Goal: Task Accomplishment & Management: Complete application form

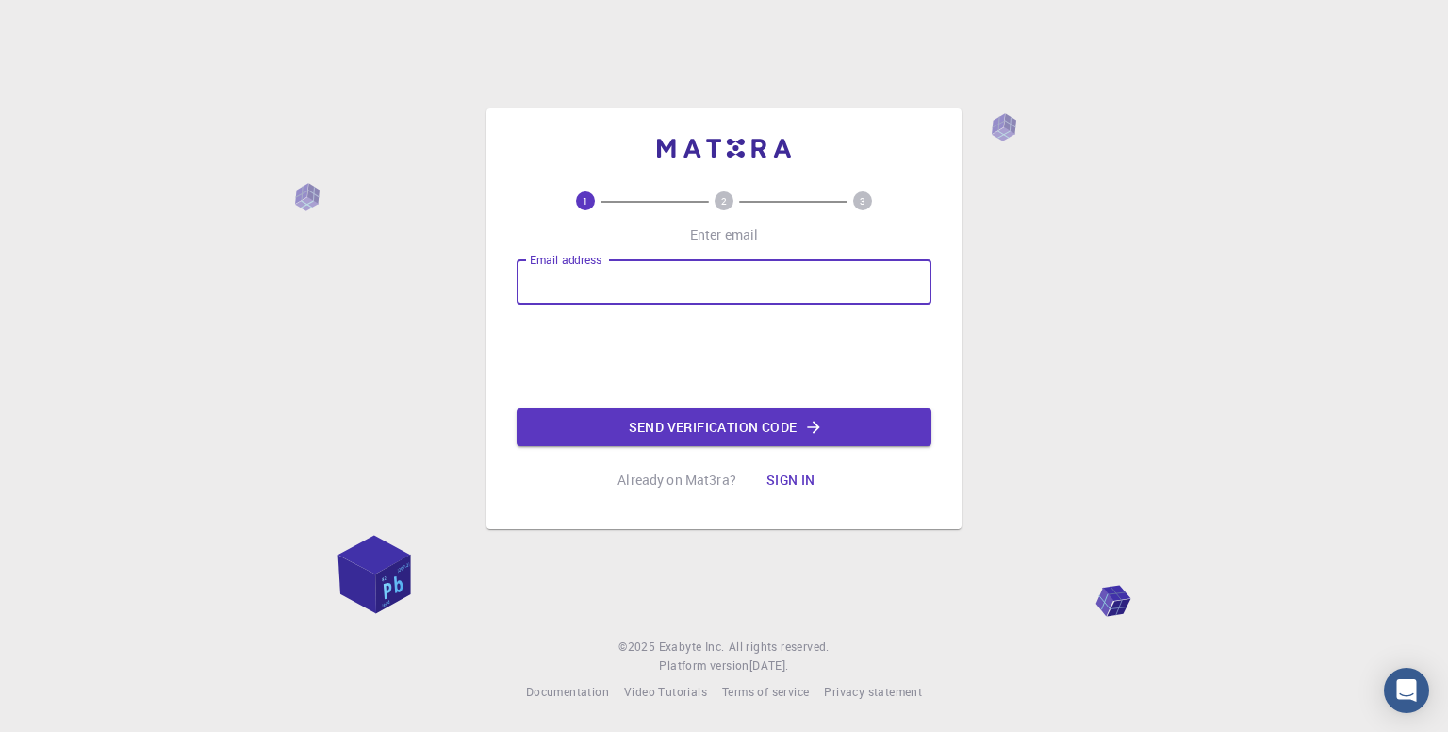
click at [595, 284] on input "Email address" at bounding box center [724, 281] width 415 height 45
click at [713, 291] on input "Email address" at bounding box center [724, 281] width 415 height 45
type input "[EMAIL_ADDRESS][DOMAIN_NAME]"
click at [660, 429] on button "Send verification code" at bounding box center [724, 427] width 415 height 38
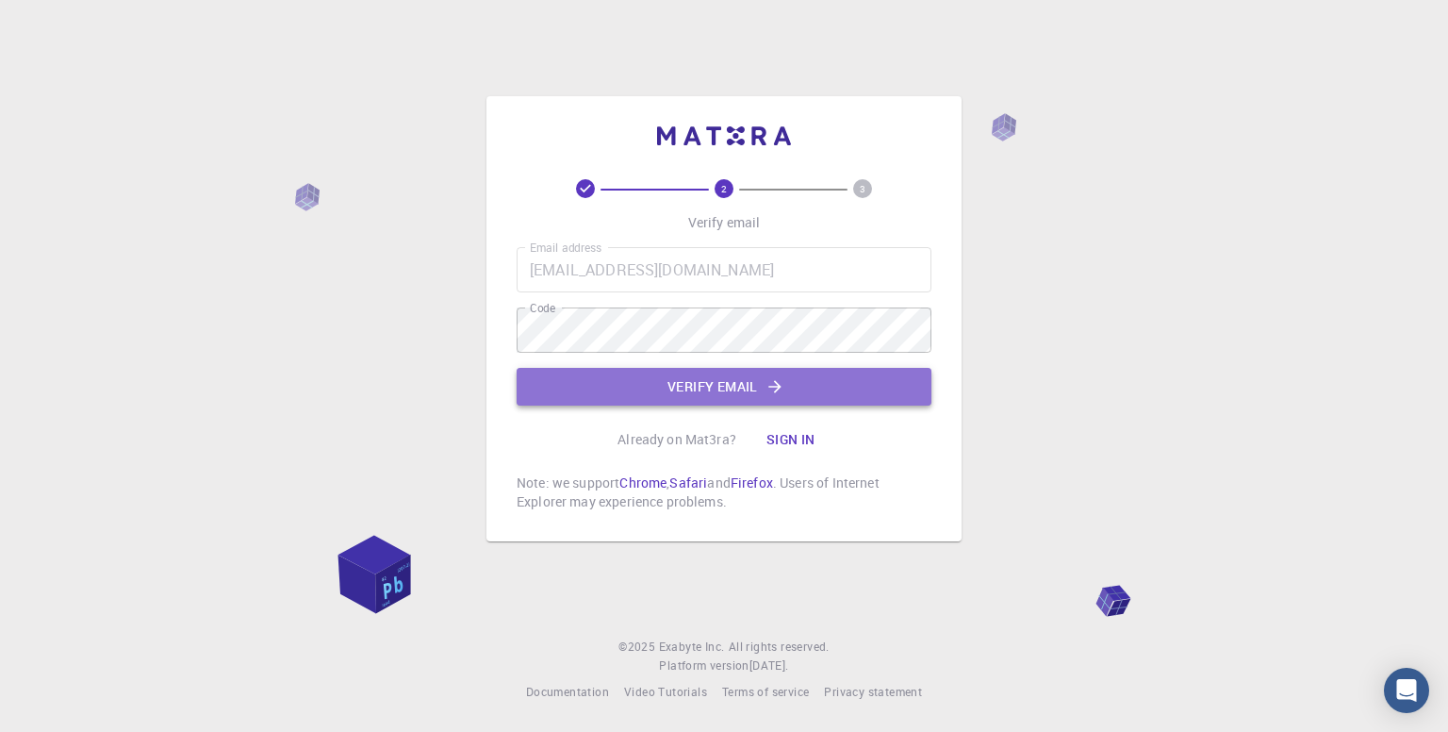
click at [685, 393] on button "Verify email" at bounding box center [724, 387] width 415 height 38
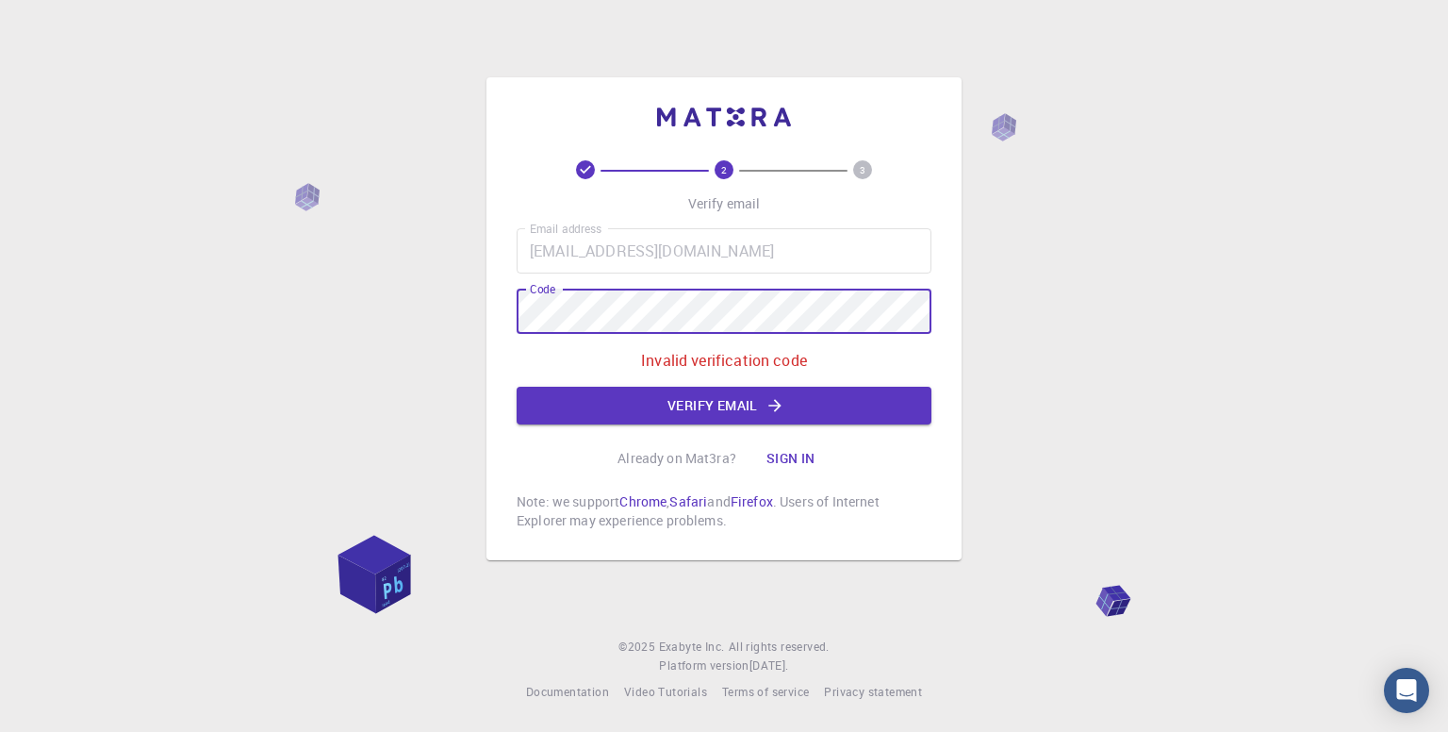
click at [465, 355] on div "2 3 Verify email Email address [EMAIL_ADDRESS][DOMAIN_NAME] Email address Code …" at bounding box center [724, 366] width 1448 height 732
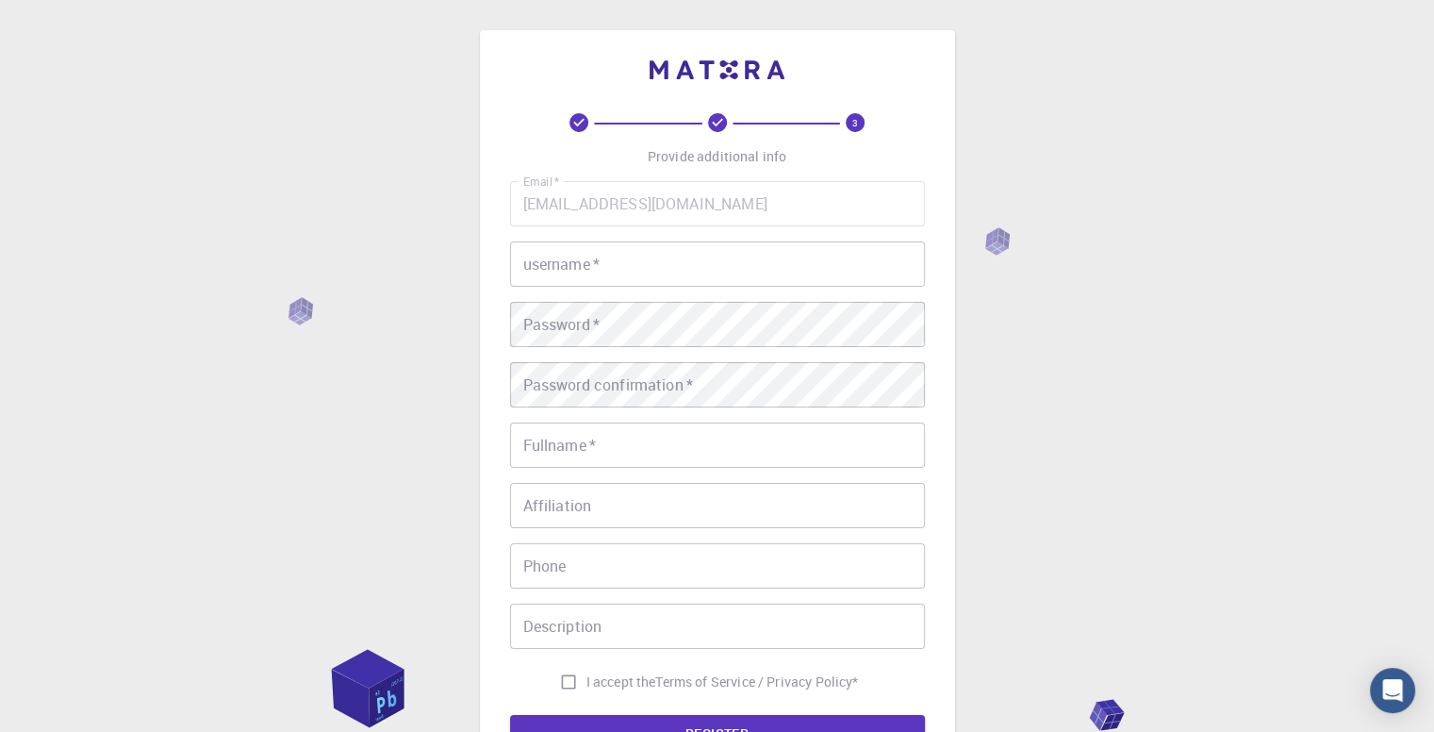
click at [627, 256] on input "username   *" at bounding box center [717, 263] width 415 height 45
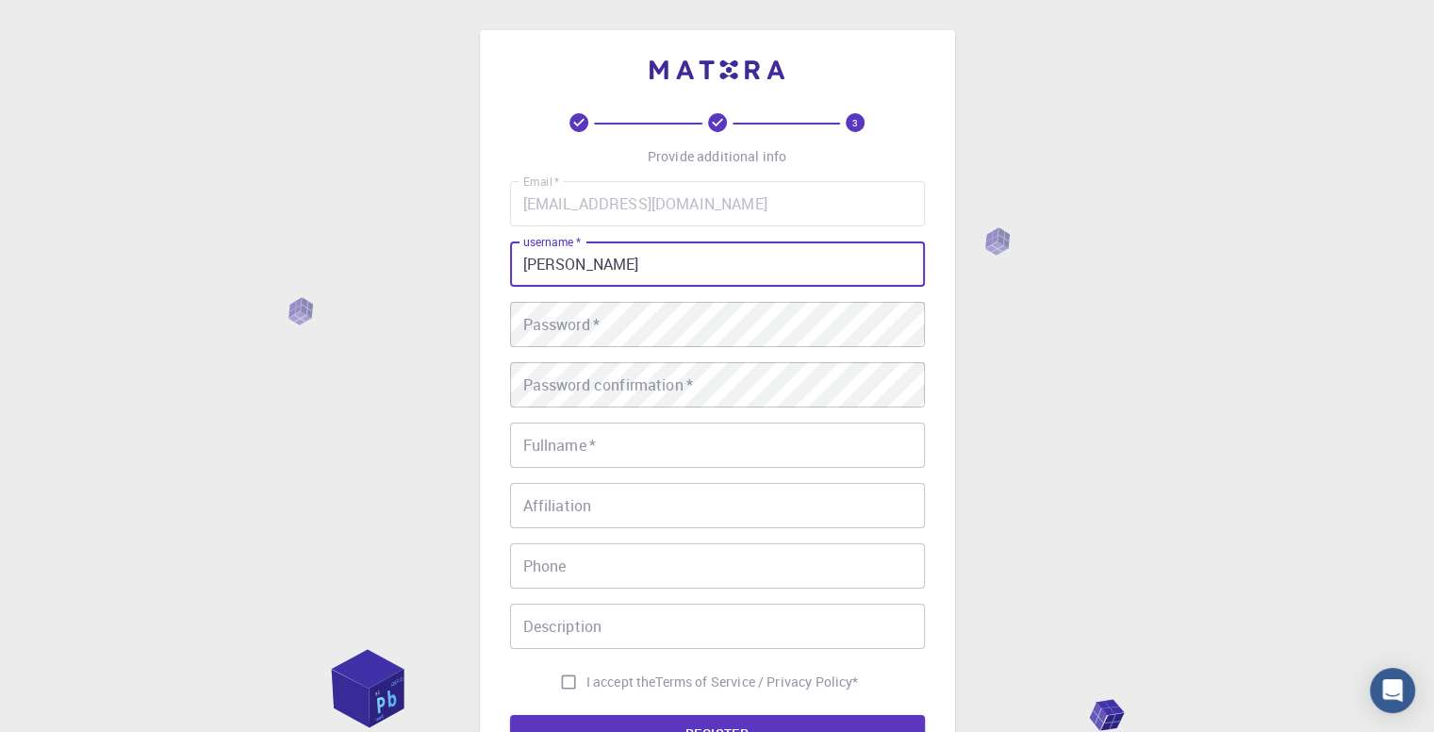
type input "[PERSON_NAME]"
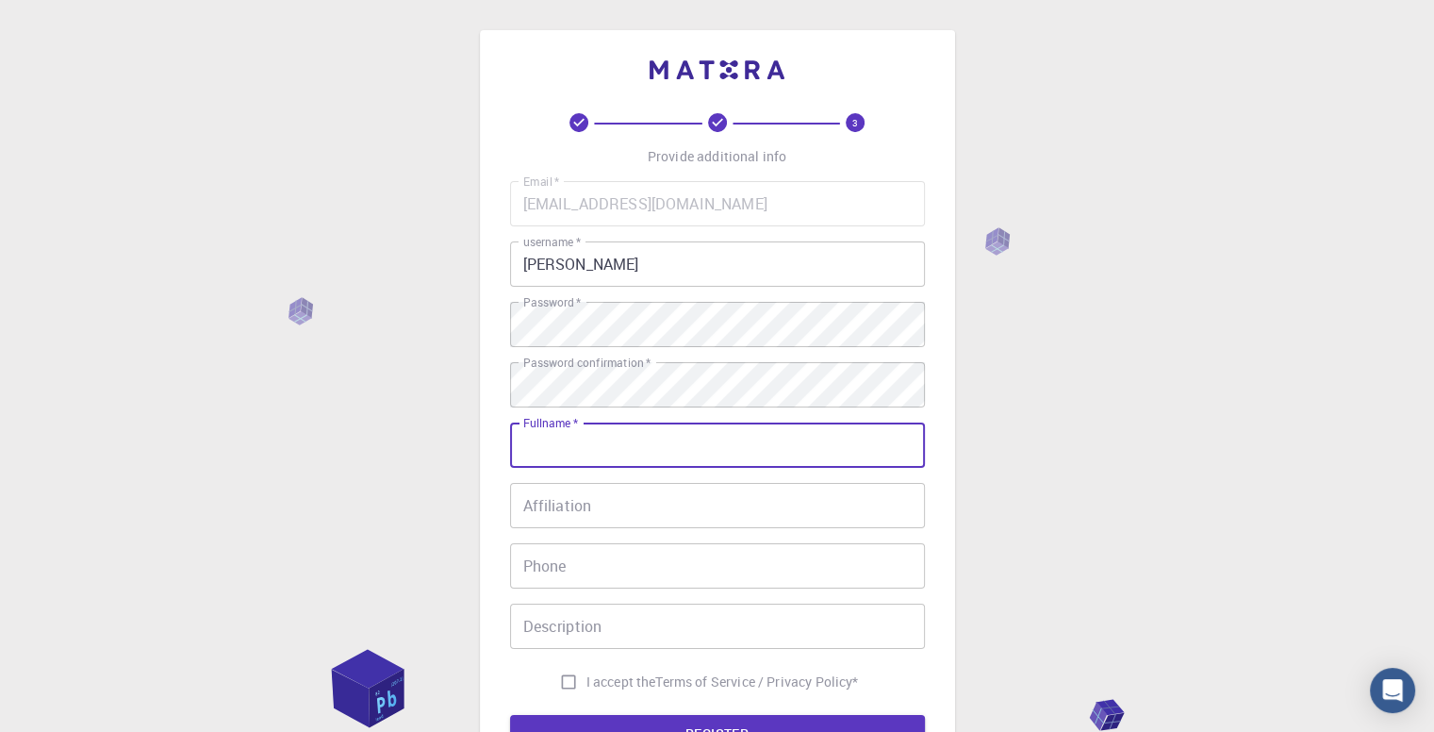
click at [545, 451] on input "Fullname   *" at bounding box center [717, 444] width 415 height 45
type input "[PERSON_NAME] de [PERSON_NAME]"
type input "83996375200"
click at [627, 506] on input "Affiliation" at bounding box center [717, 505] width 415 height 45
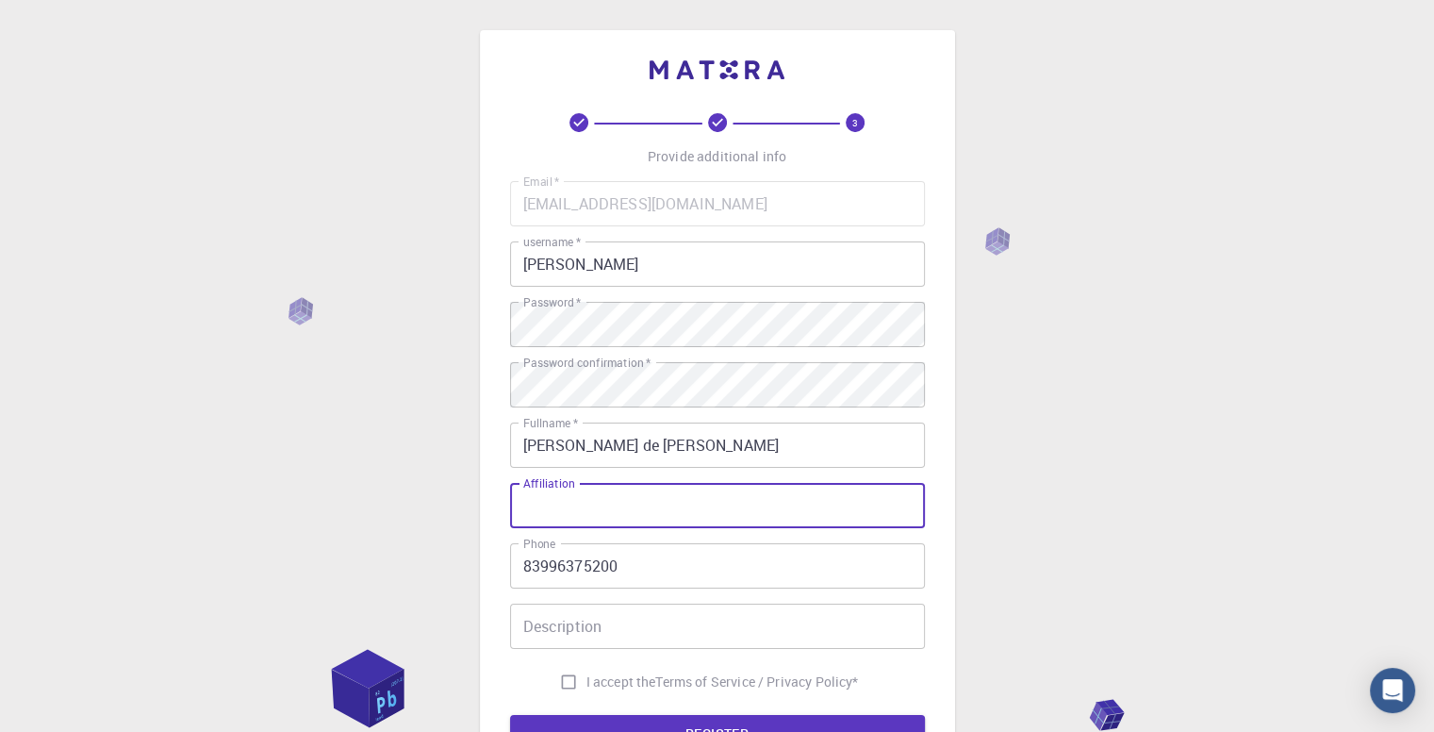
click at [692, 420] on div "Email   * [EMAIL_ADDRESS][DOMAIN_NAME] Email   * username   * [PERSON_NAME] use…" at bounding box center [717, 440] width 415 height 519
click at [691, 421] on div "Email   * [EMAIL_ADDRESS][DOMAIN_NAME] Email   * username   * [PERSON_NAME] use…" at bounding box center [717, 440] width 415 height 519
click at [643, 504] on input "Affiliation" at bounding box center [717, 505] width 415 height 45
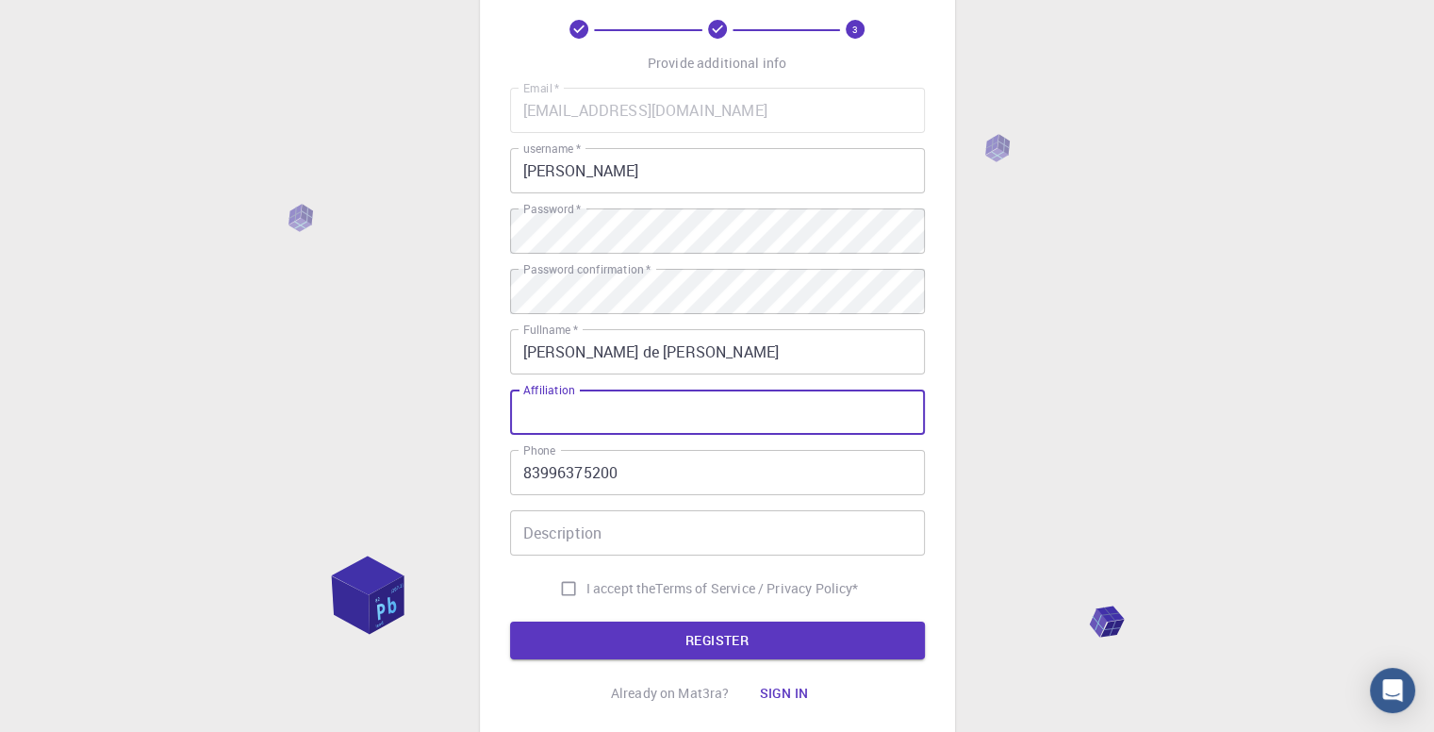
scroll to position [94, 0]
click at [622, 518] on input "Description" at bounding box center [717, 531] width 415 height 45
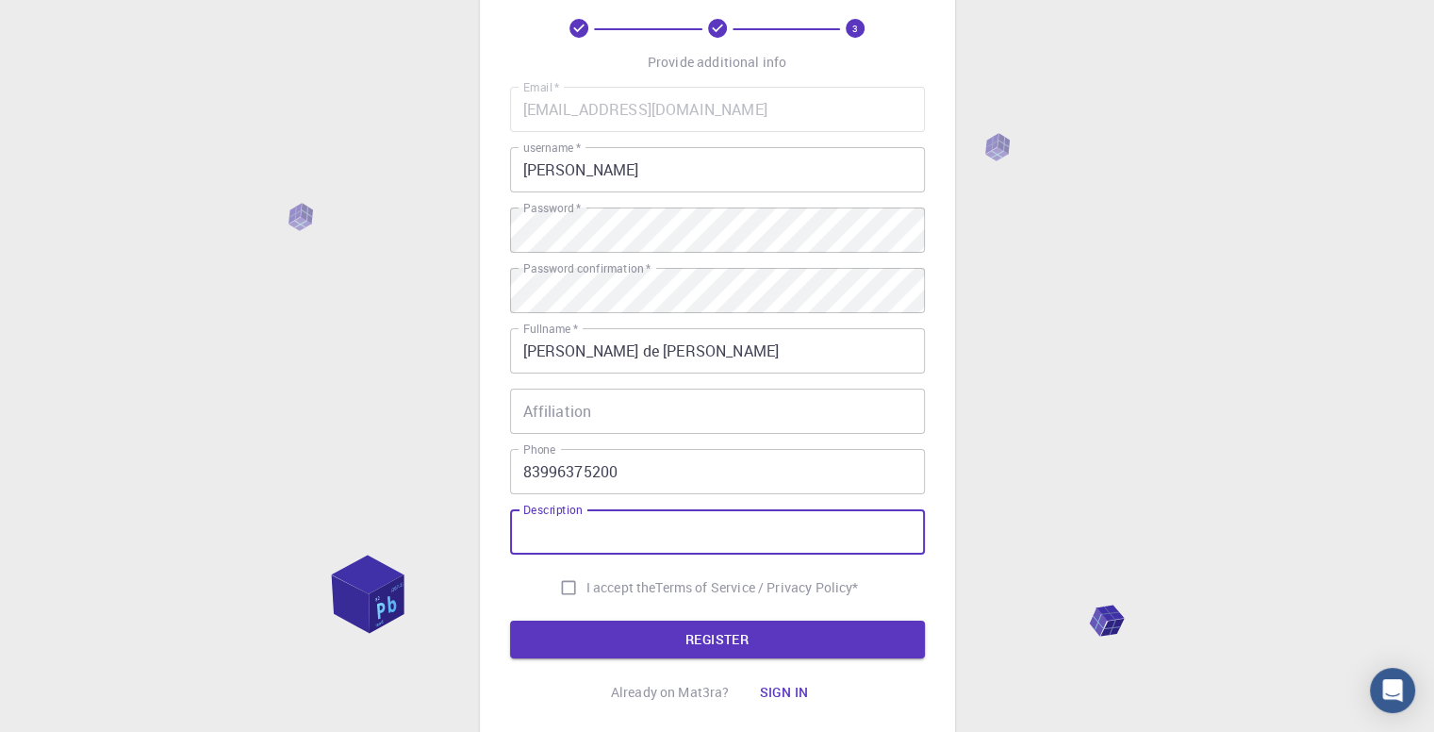
click at [568, 586] on input "I accept the Terms of Service / Privacy Policy *" at bounding box center [569, 587] width 36 height 36
checkbox input "true"
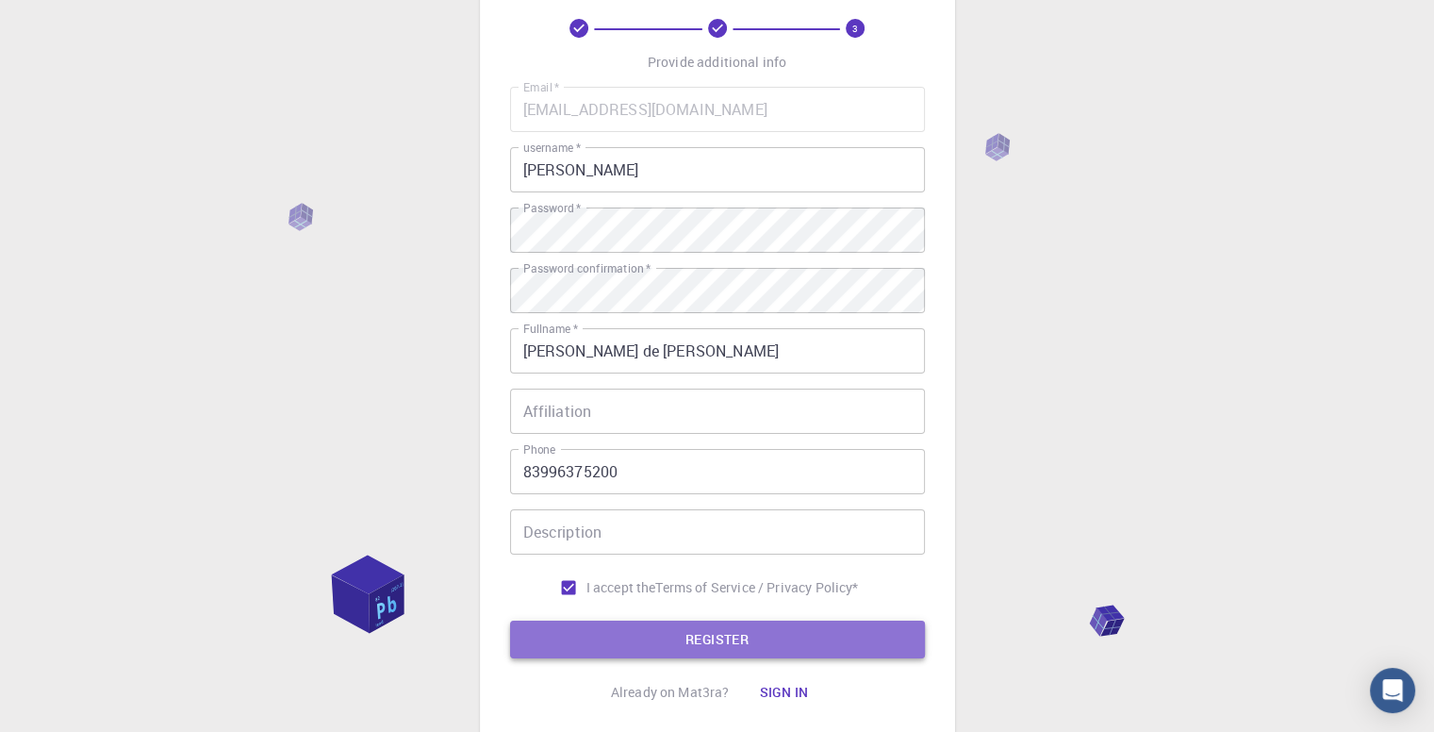
click at [583, 633] on button "REGISTER" at bounding box center [717, 639] width 415 height 38
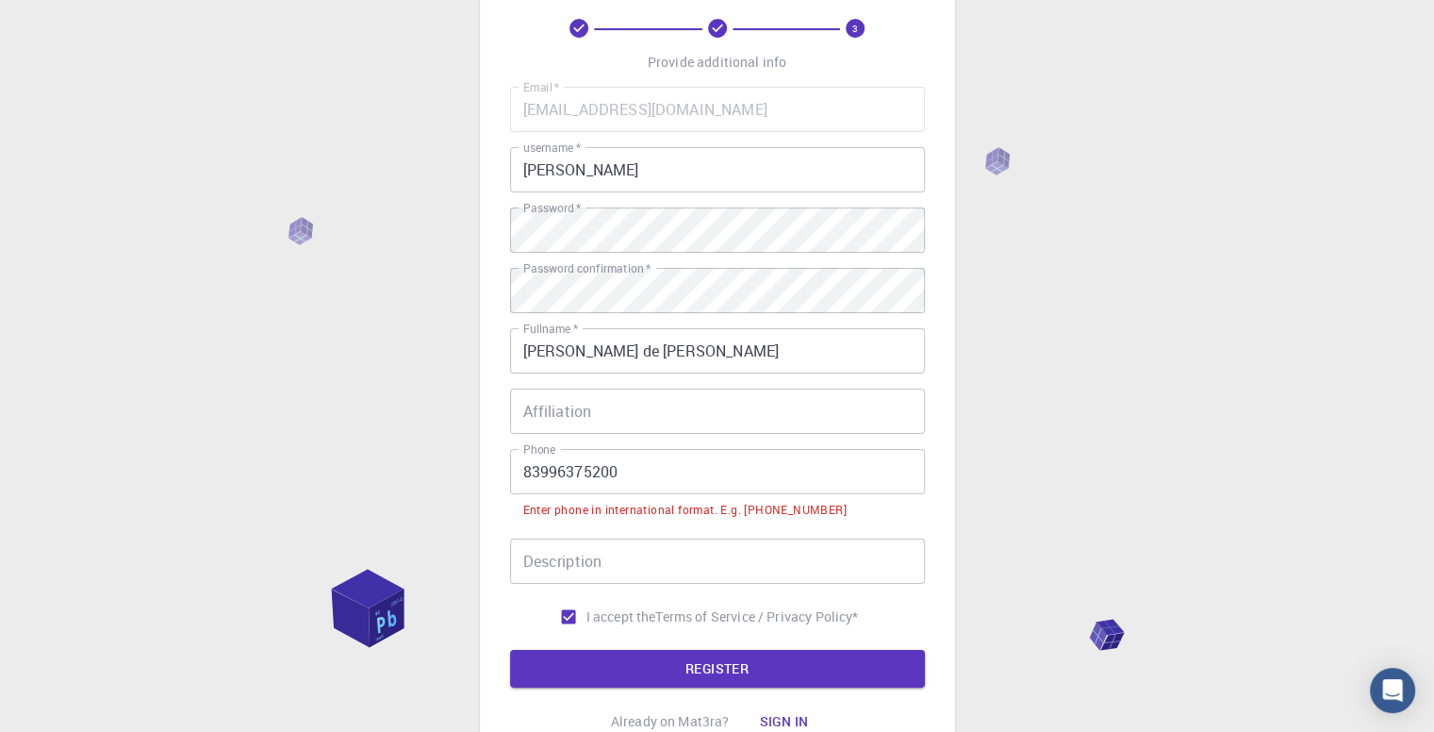
drag, startPoint x: 526, startPoint y: 476, endPoint x: 817, endPoint y: 462, distance: 291.7
click at [526, 476] on input "83996375200" at bounding box center [717, 471] width 415 height 45
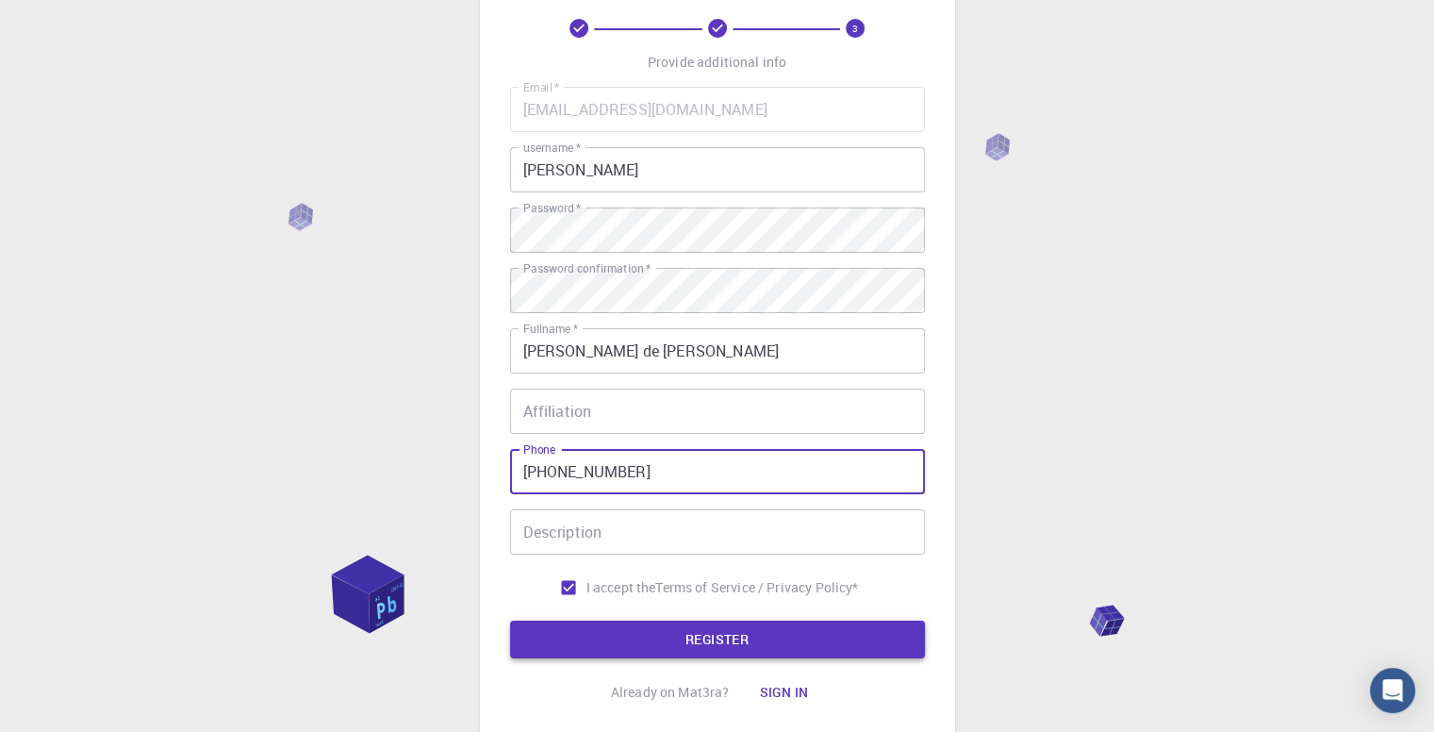
type input "[PHONE_NUMBER]"
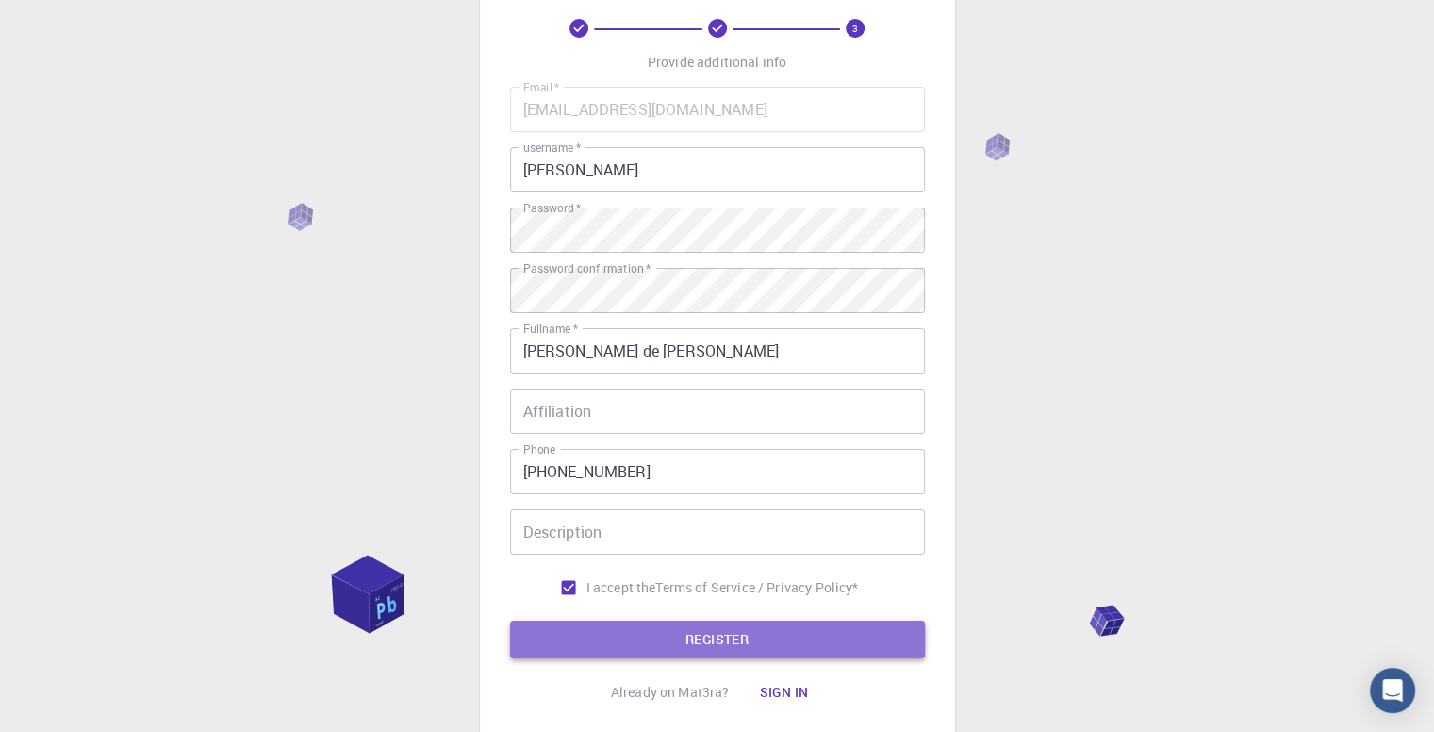
click at [786, 648] on button "REGISTER" at bounding box center [717, 639] width 415 height 38
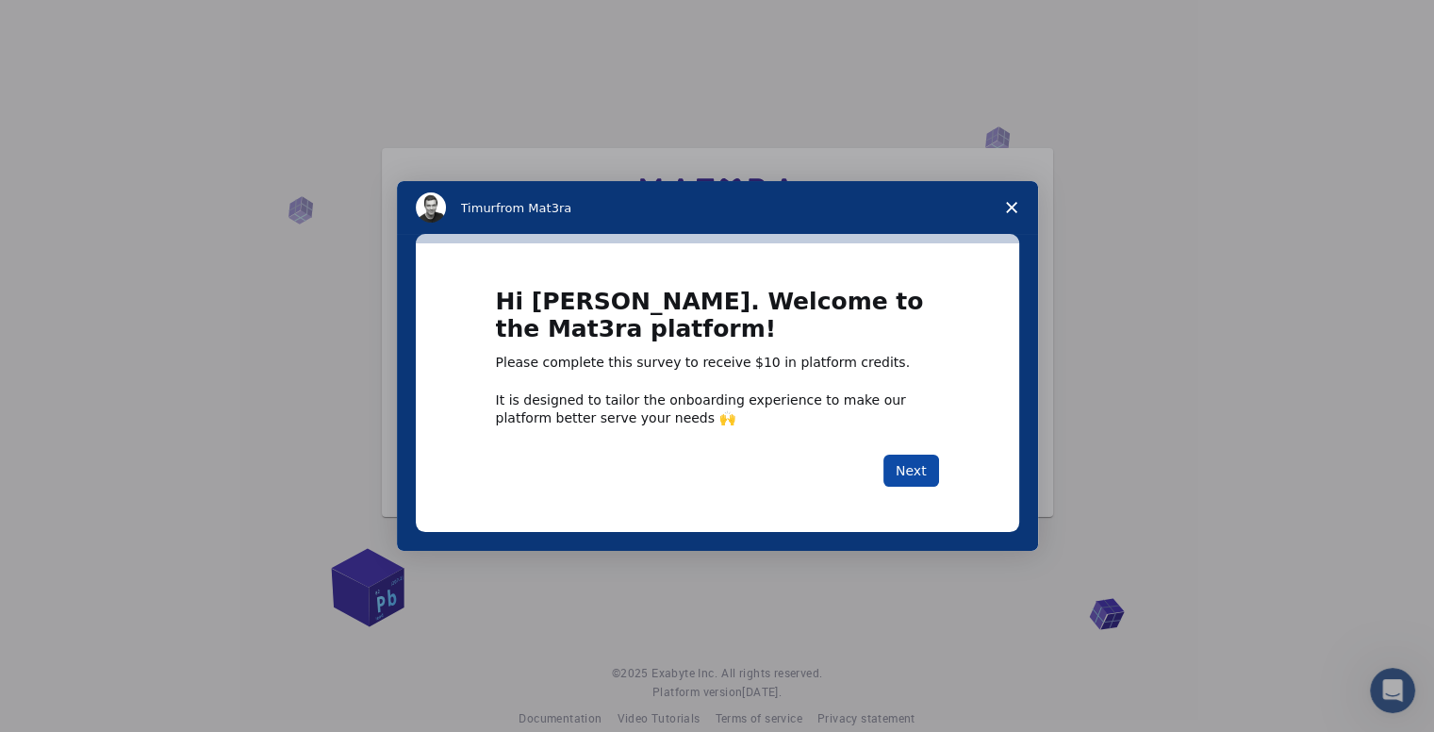
click at [920, 470] on button "Next" at bounding box center [911, 470] width 56 height 32
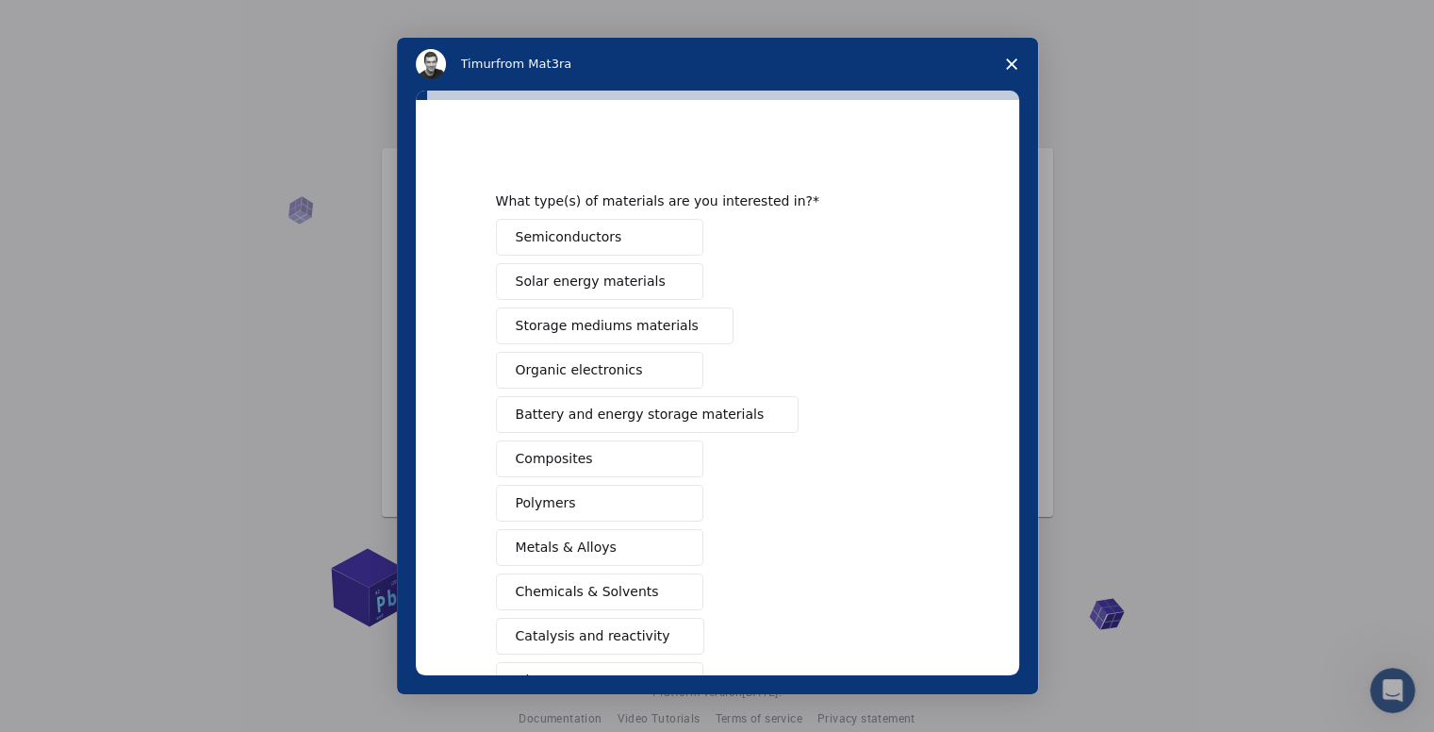
click at [561, 510] on button "Polymers" at bounding box center [599, 503] width 207 height 37
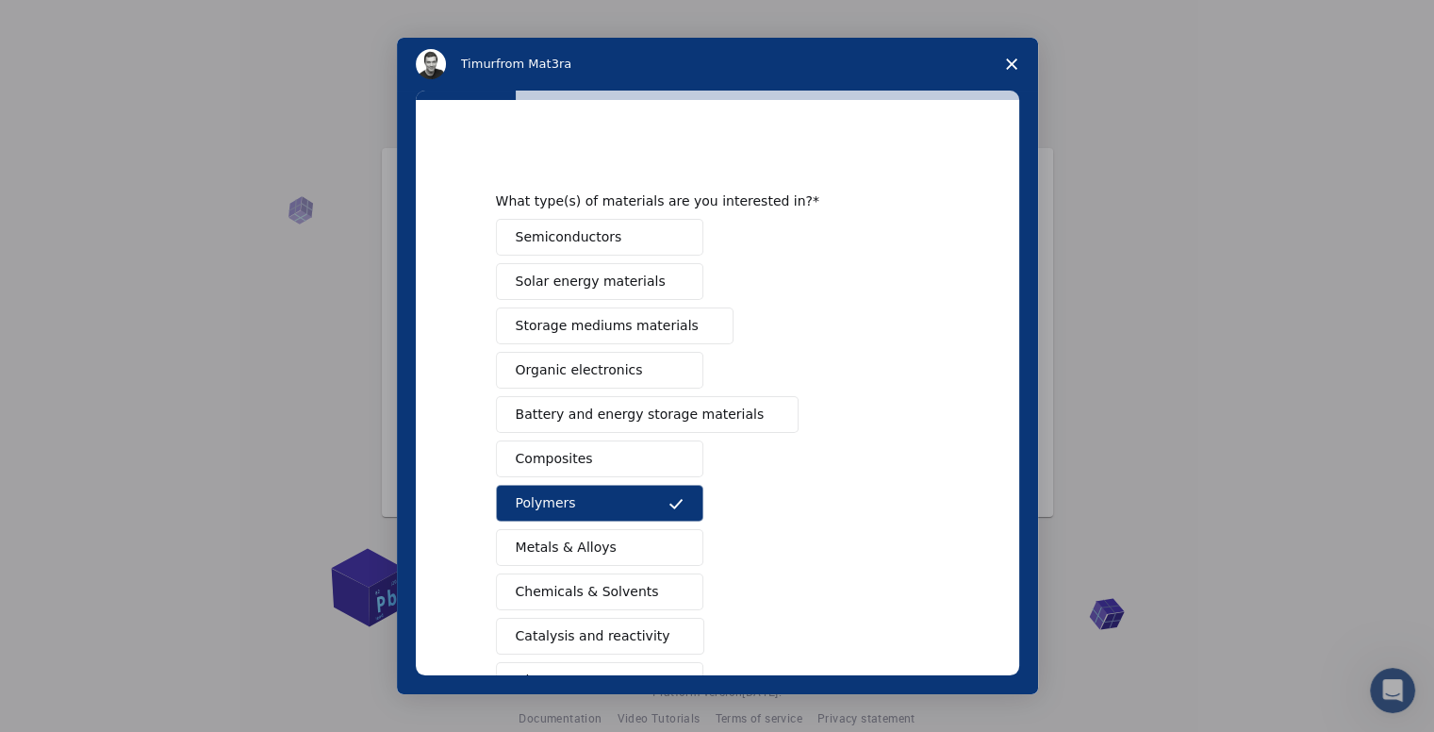
click at [547, 537] on span "Metals & Alloys" at bounding box center [566, 547] width 101 height 20
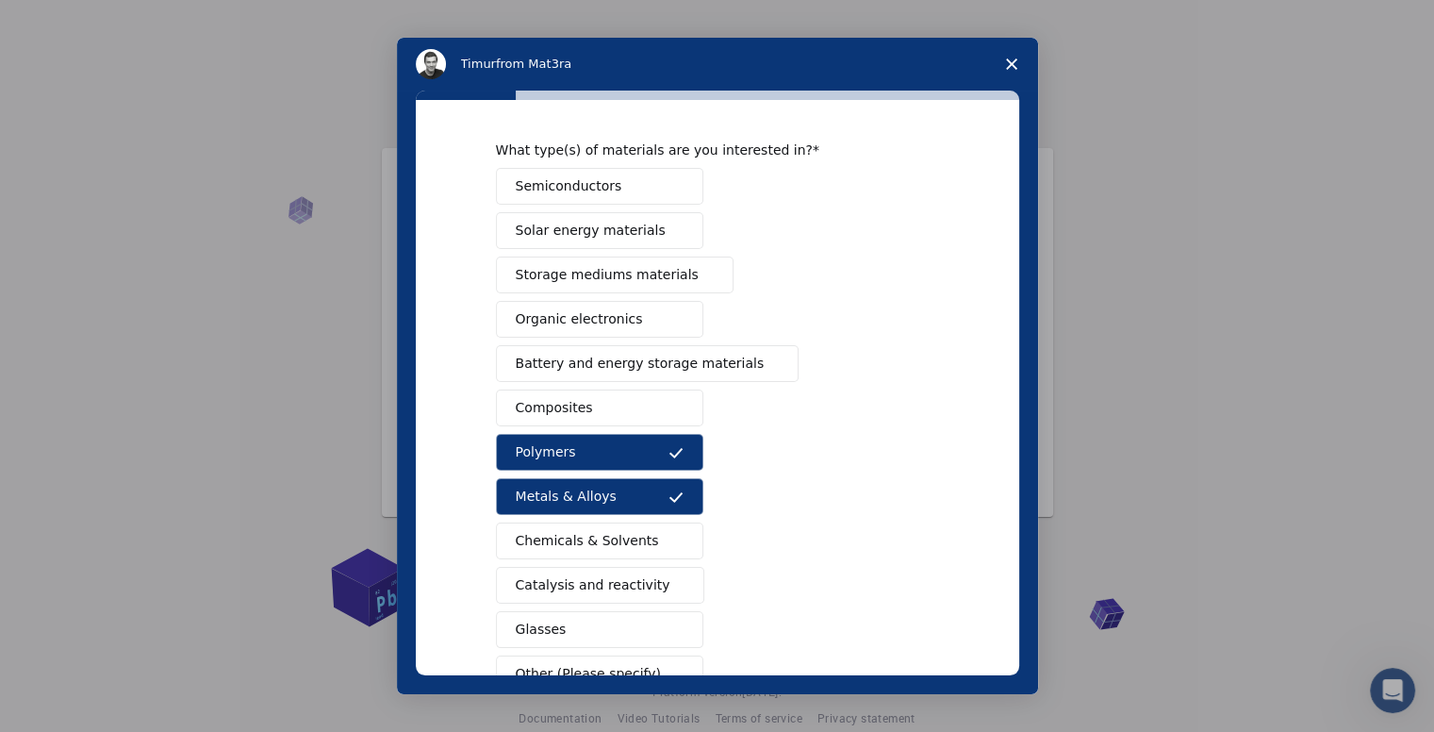
scroll to position [94, 0]
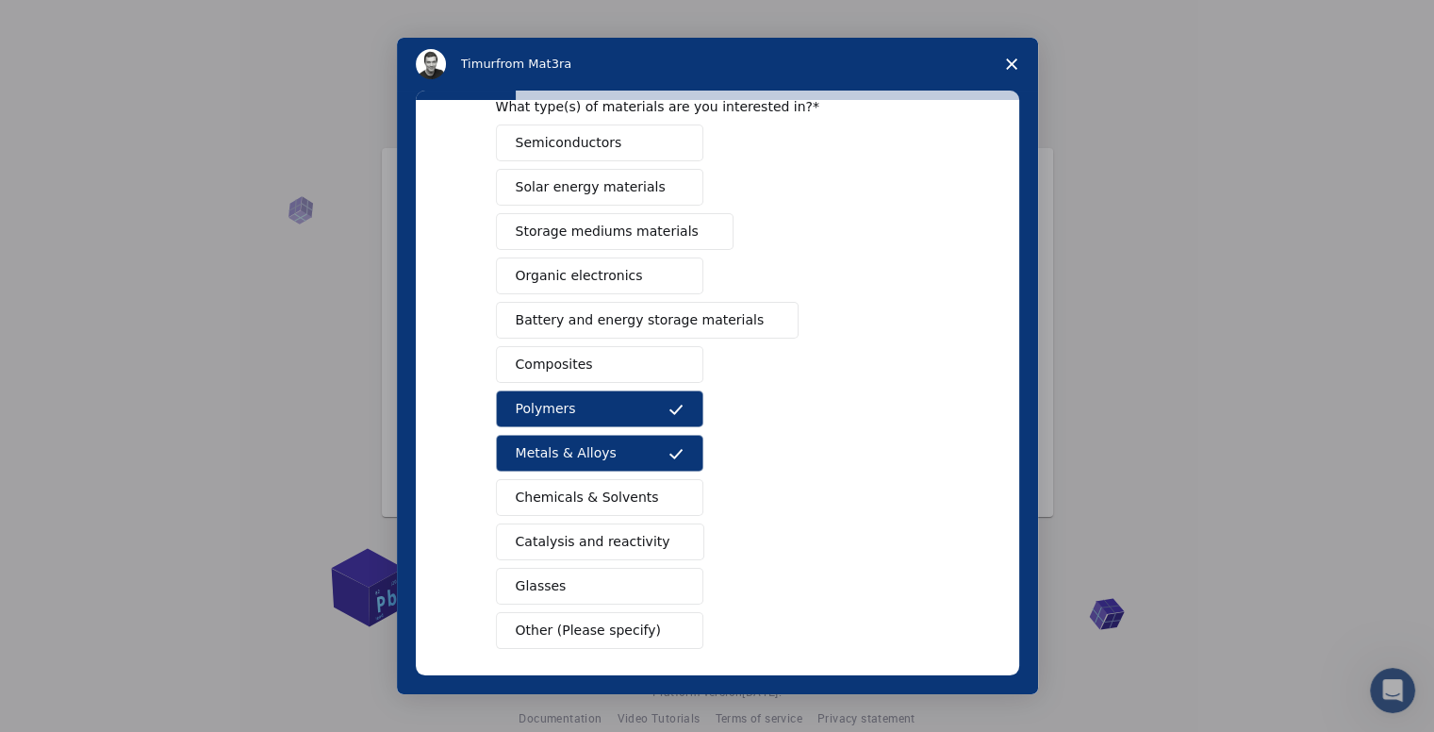
click at [618, 368] on button "Composites" at bounding box center [599, 364] width 207 height 37
click at [608, 506] on button "Chemicals & Solvents" at bounding box center [599, 497] width 207 height 37
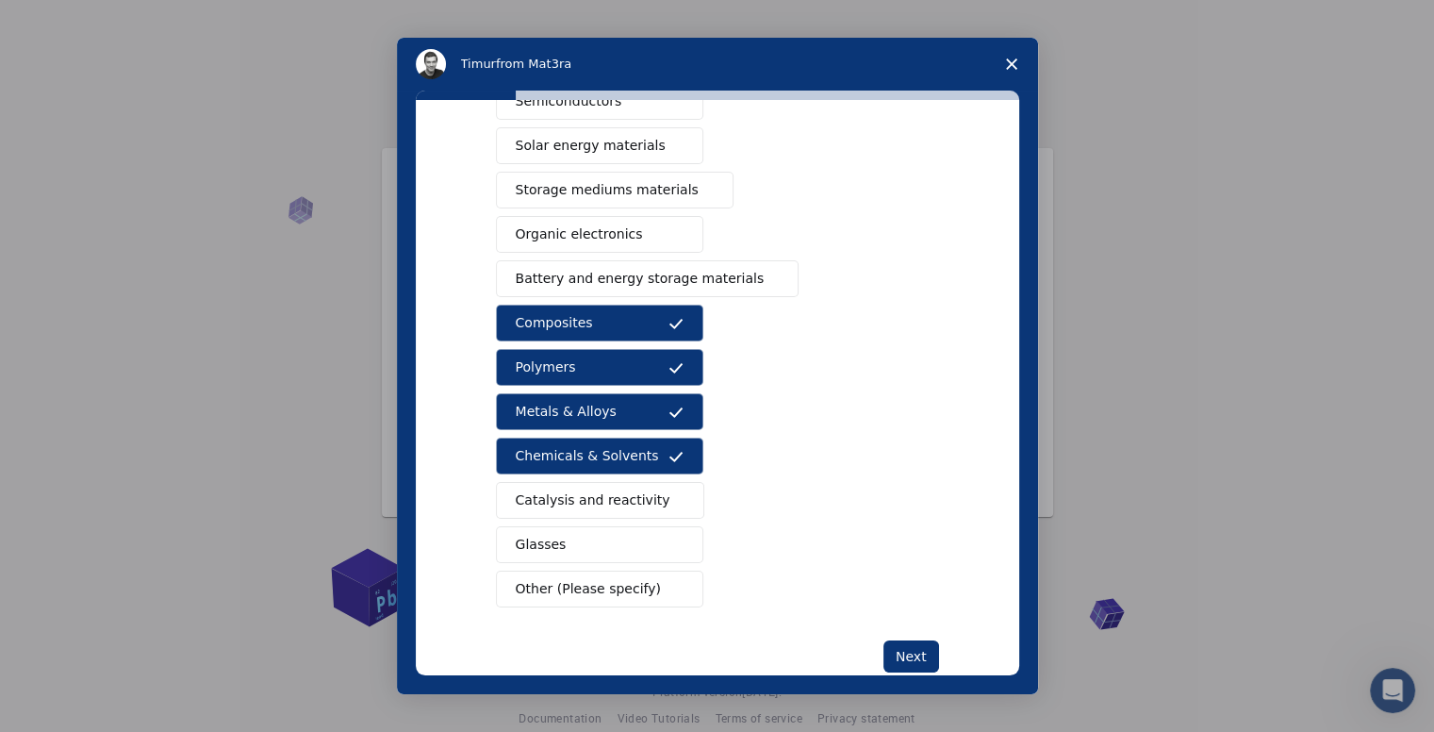
scroll to position [173, 0]
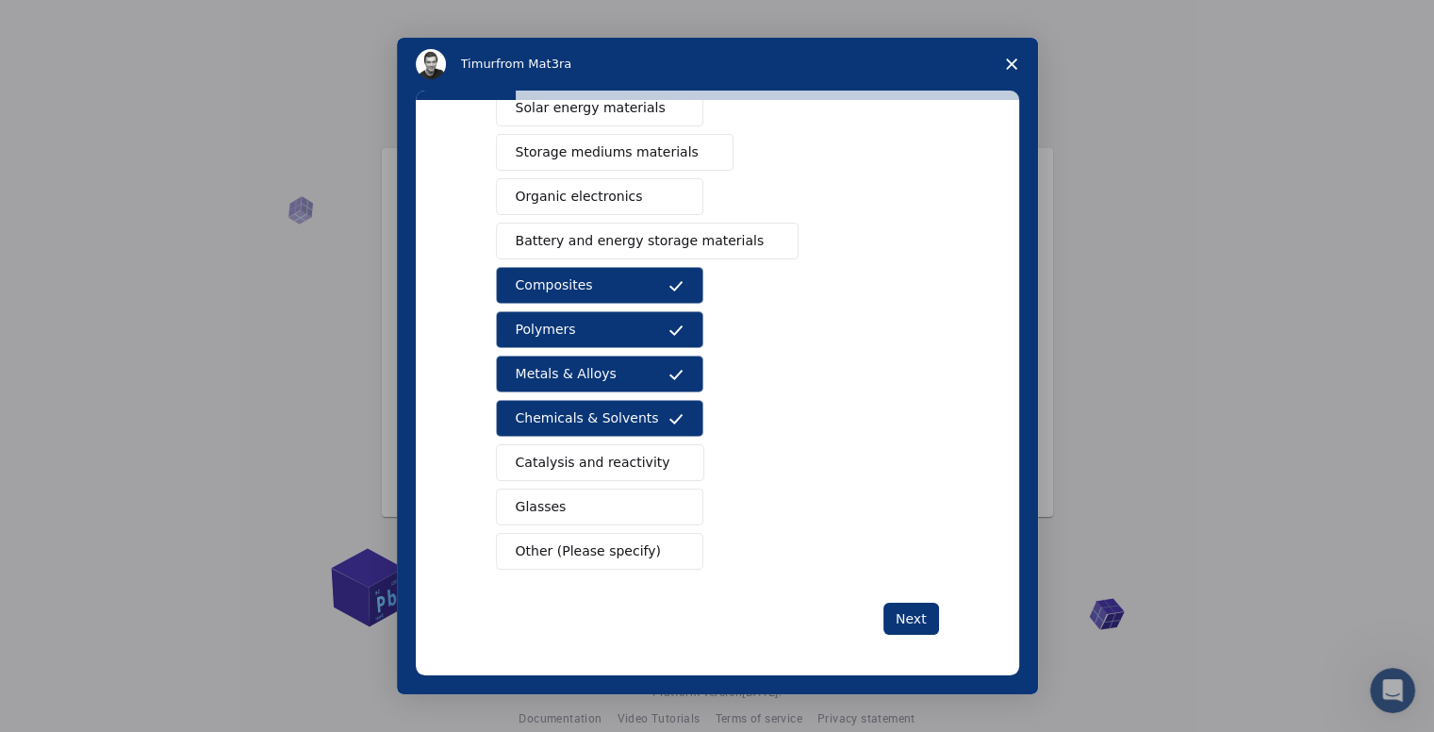
click at [579, 461] on span "Catalysis and reactivity" at bounding box center [593, 463] width 155 height 20
click at [587, 512] on button "Glasses" at bounding box center [599, 506] width 207 height 37
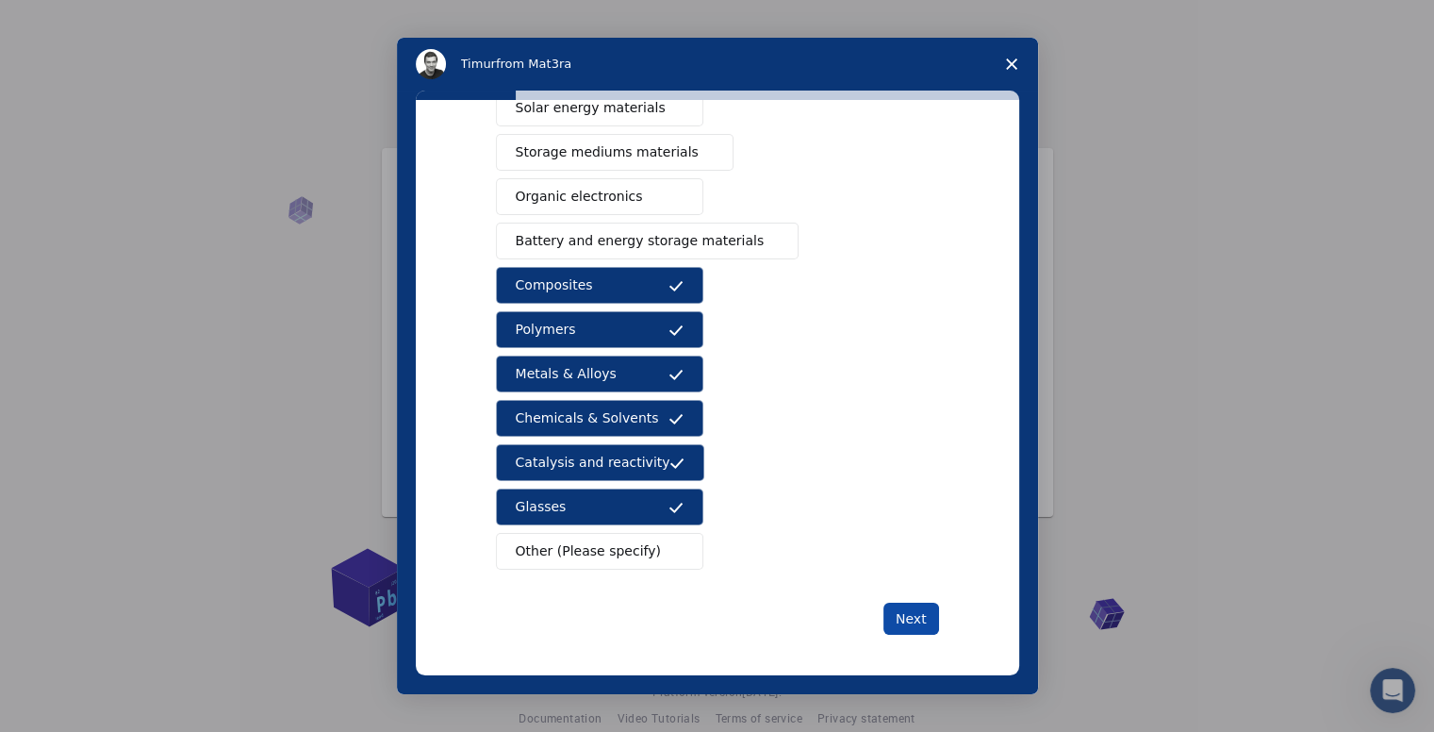
click at [908, 612] on button "Next" at bounding box center [911, 618] width 56 height 32
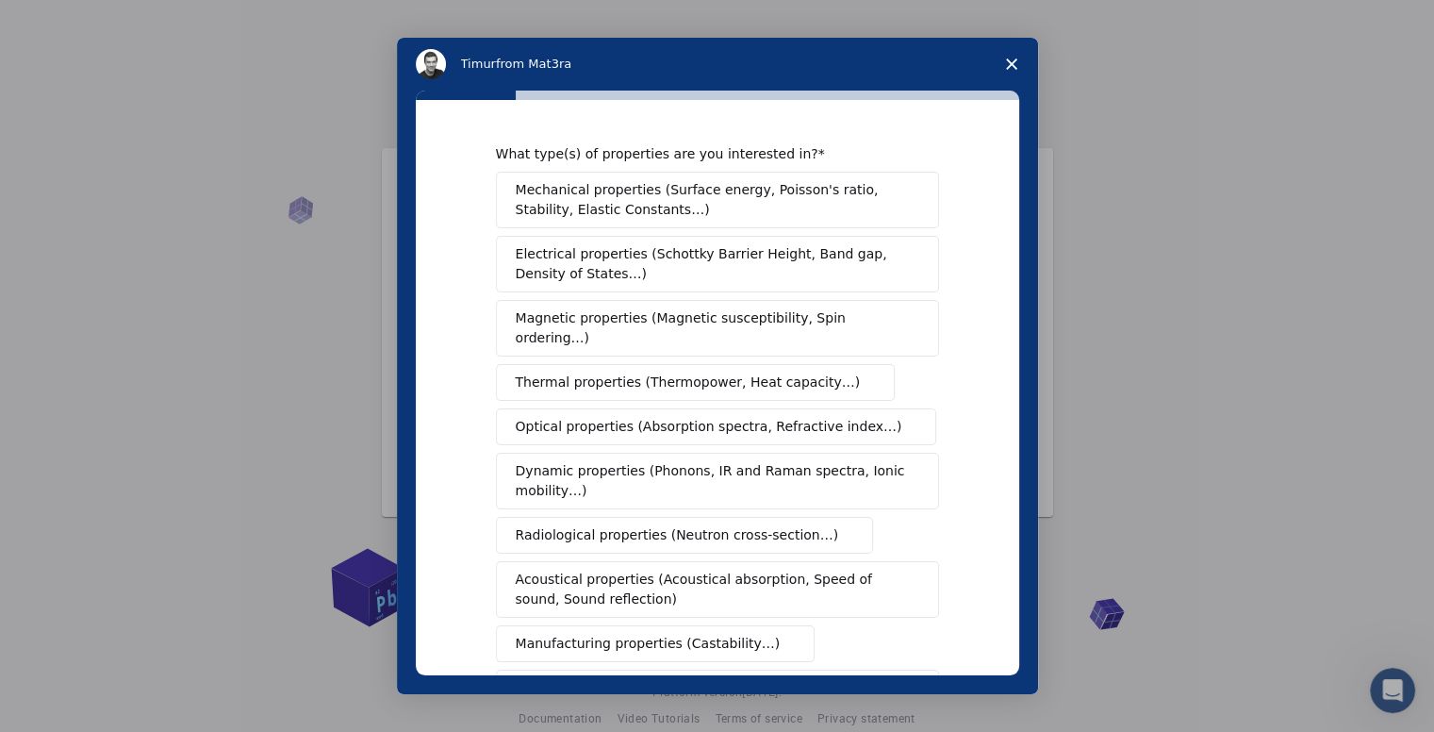
scroll to position [94, 0]
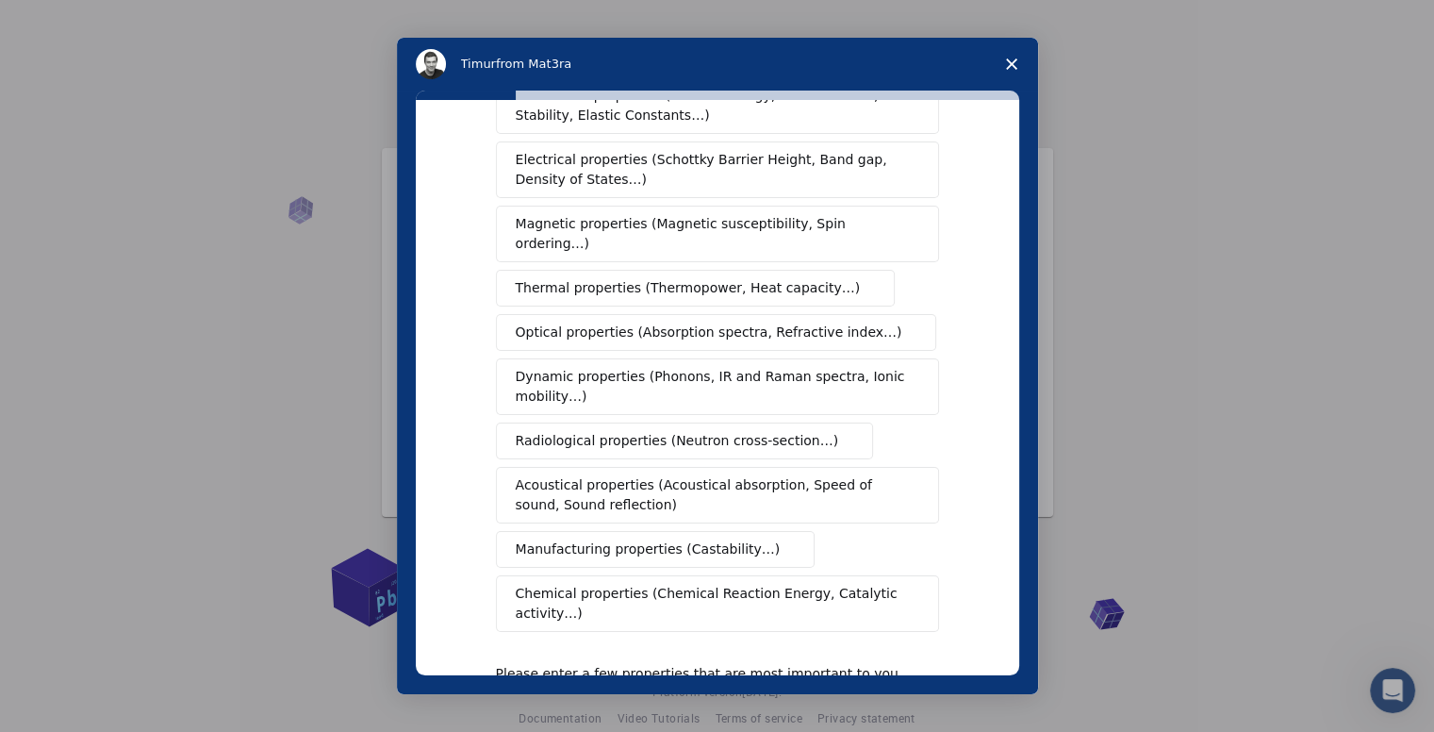
click at [657, 585] on button "Chemical properties (Chemical Reaction Energy, Catalytic activity…)" at bounding box center [717, 603] width 443 height 57
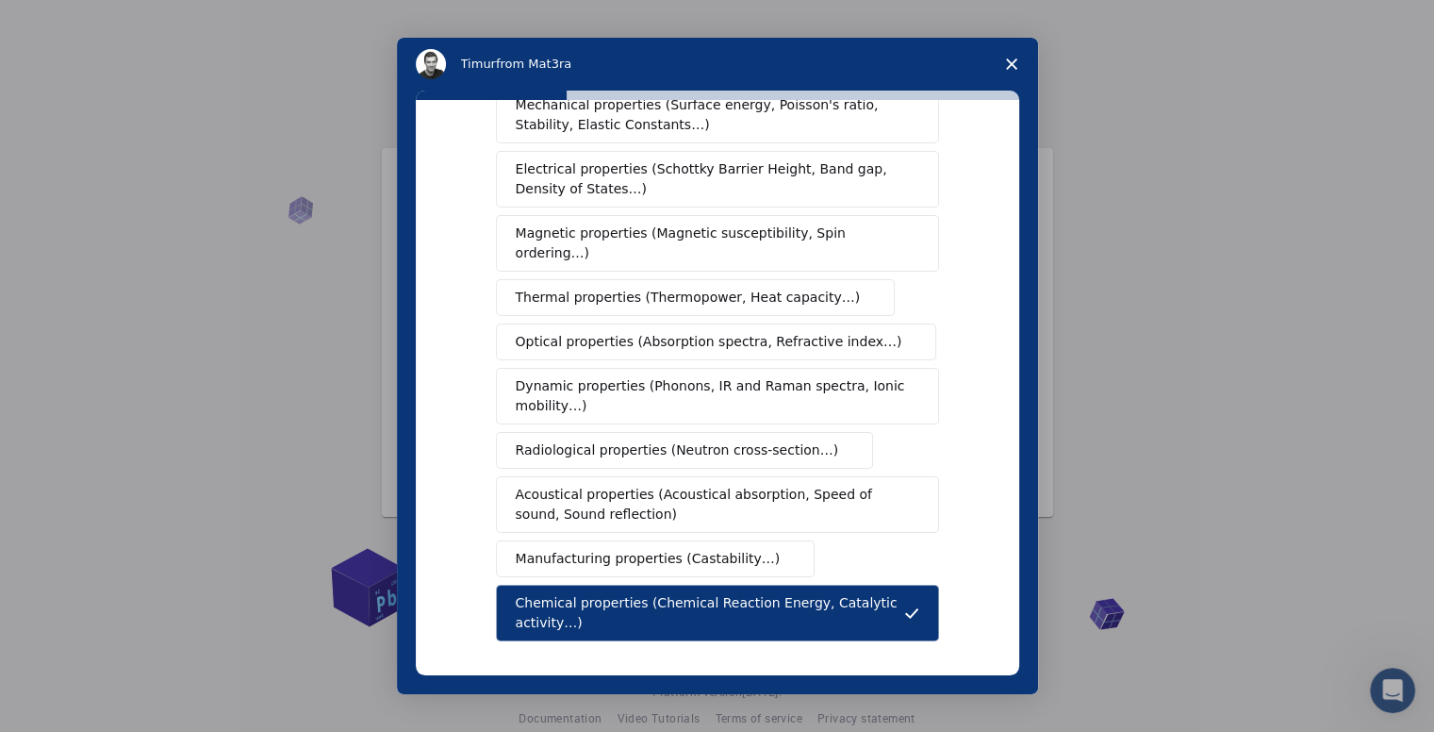
scroll to position [272, 0]
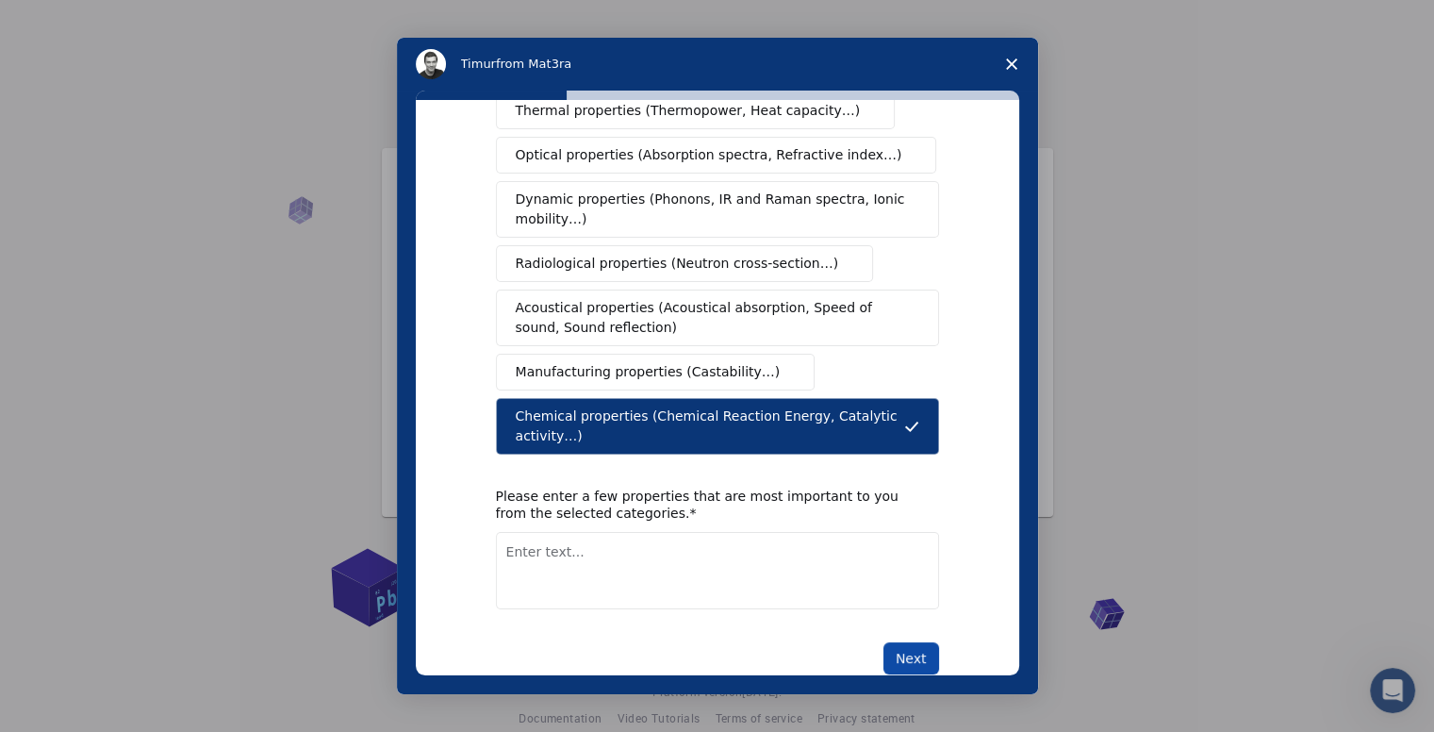
click at [908, 642] on button "Next" at bounding box center [911, 658] width 56 height 32
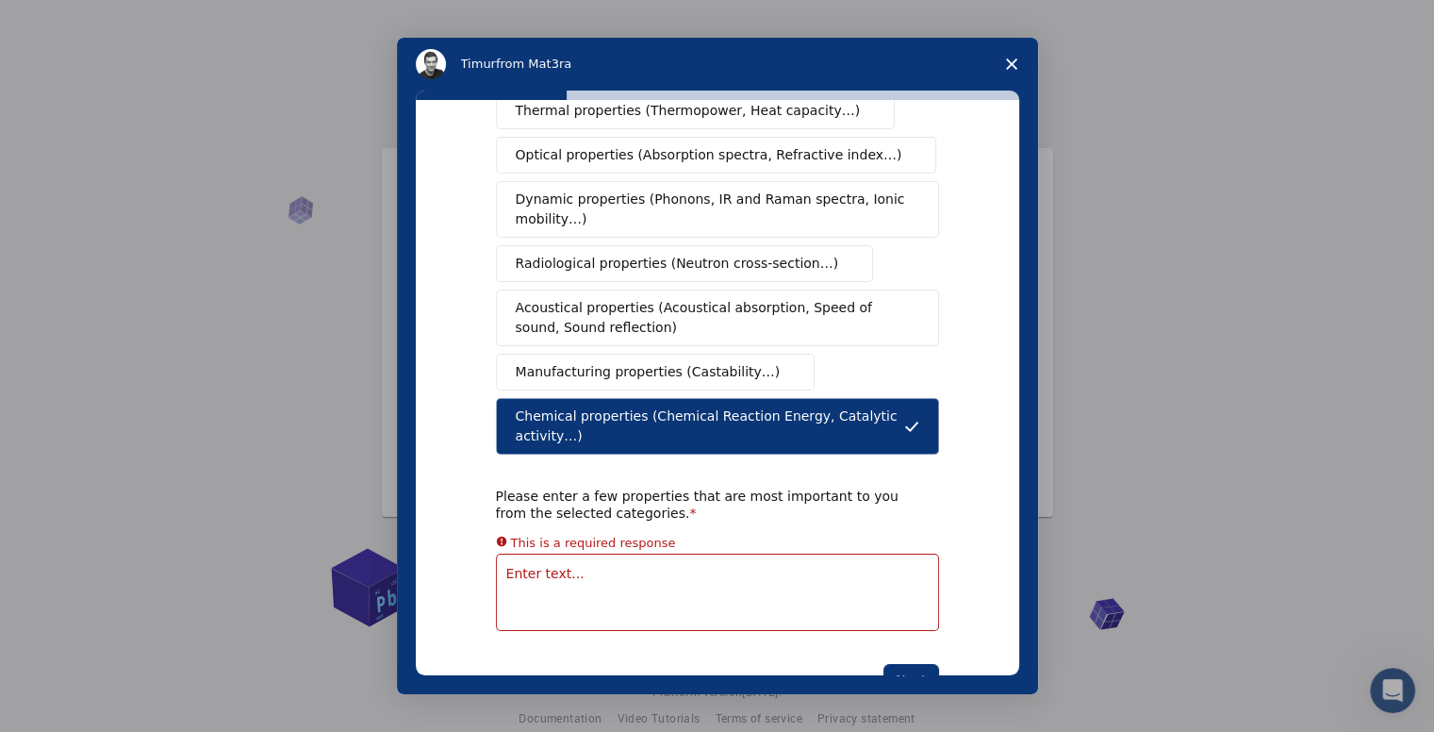
click at [626, 553] on textarea "Enter text..." at bounding box center [717, 591] width 443 height 77
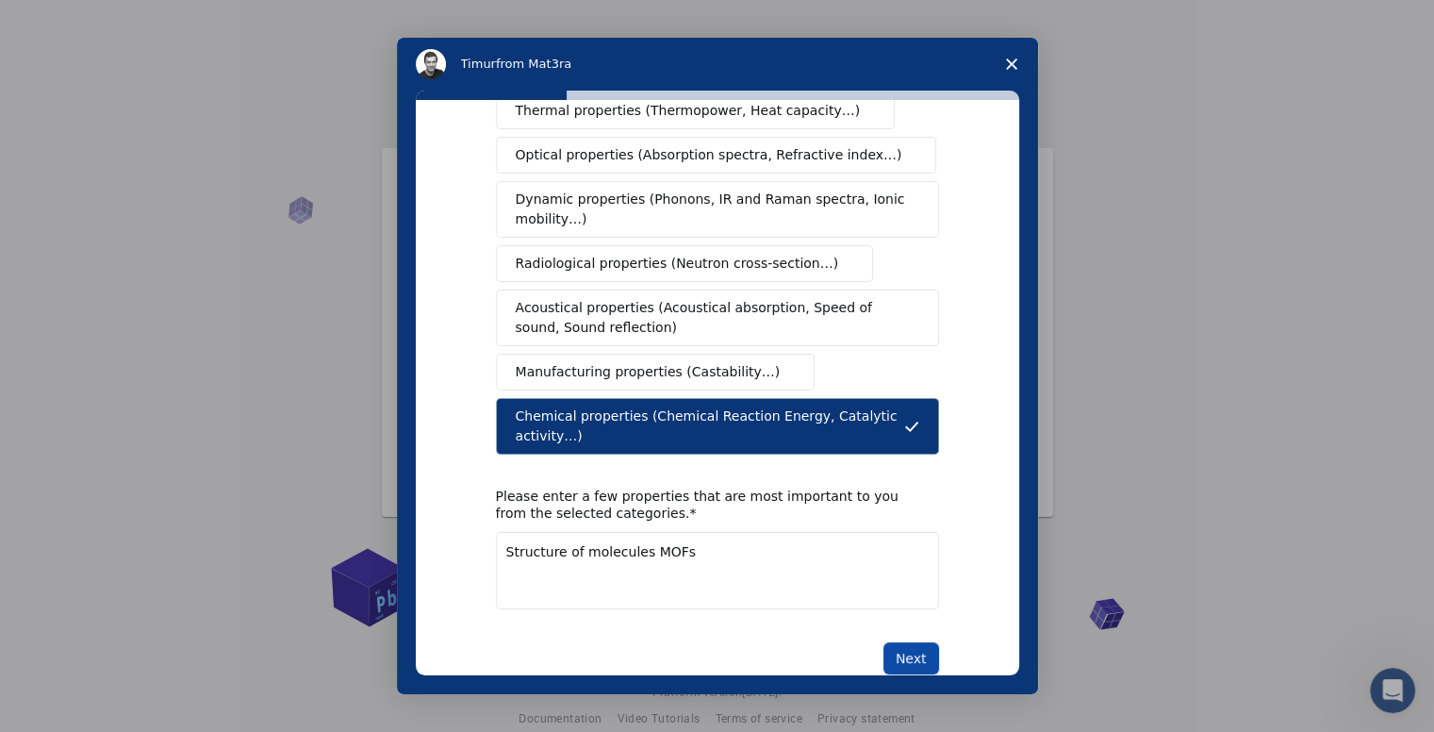
type textarea "Structure of molecules MOFs"
click at [923, 642] on button "Next" at bounding box center [911, 658] width 56 height 32
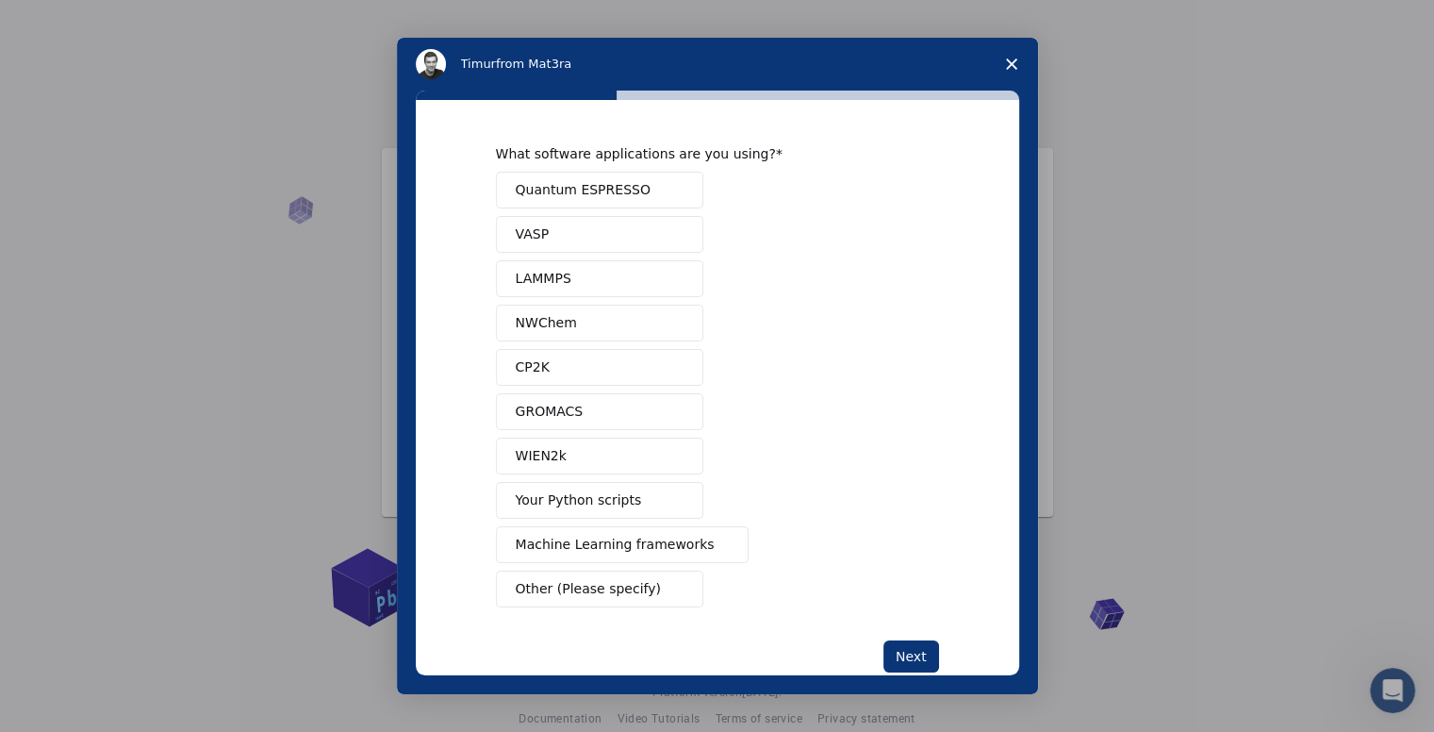
scroll to position [38, 0]
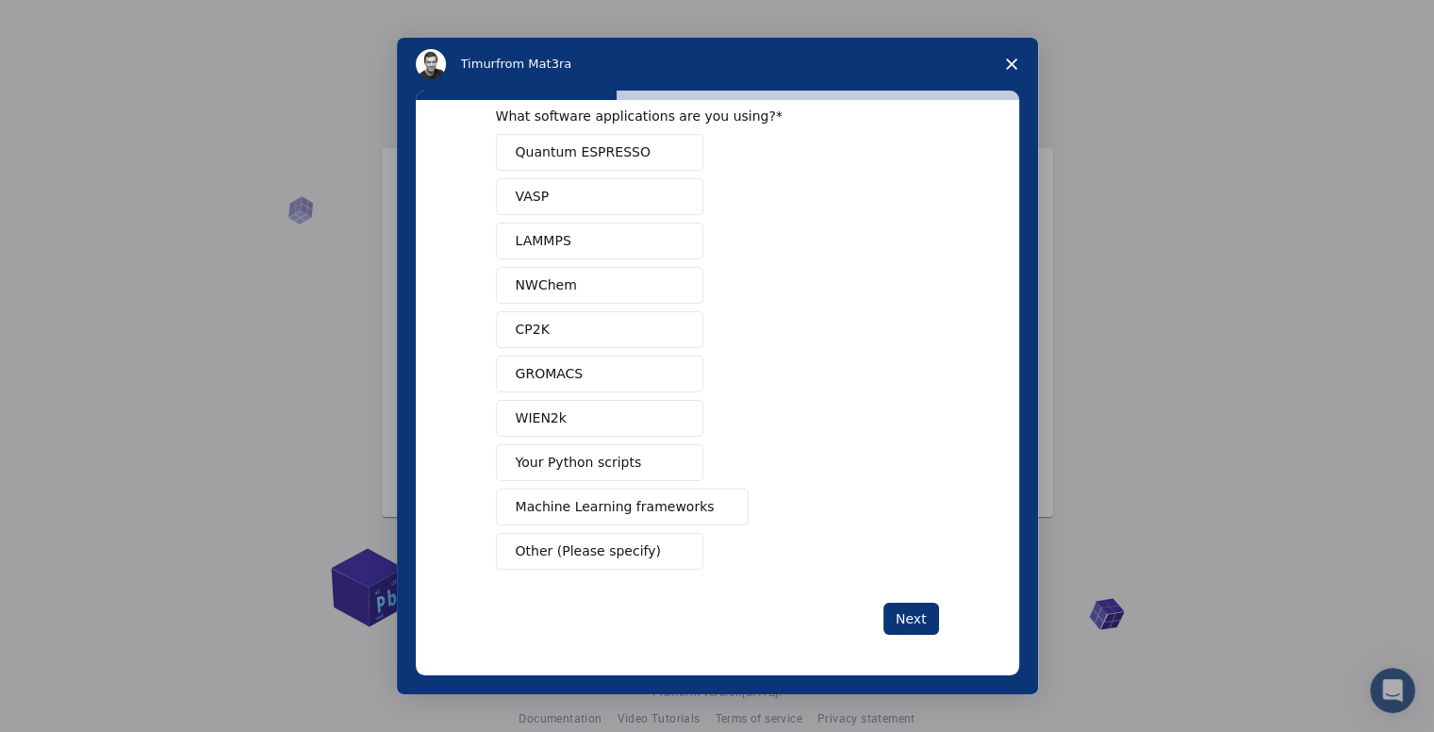
click at [593, 549] on span "Other (Please specify)" at bounding box center [588, 551] width 145 height 20
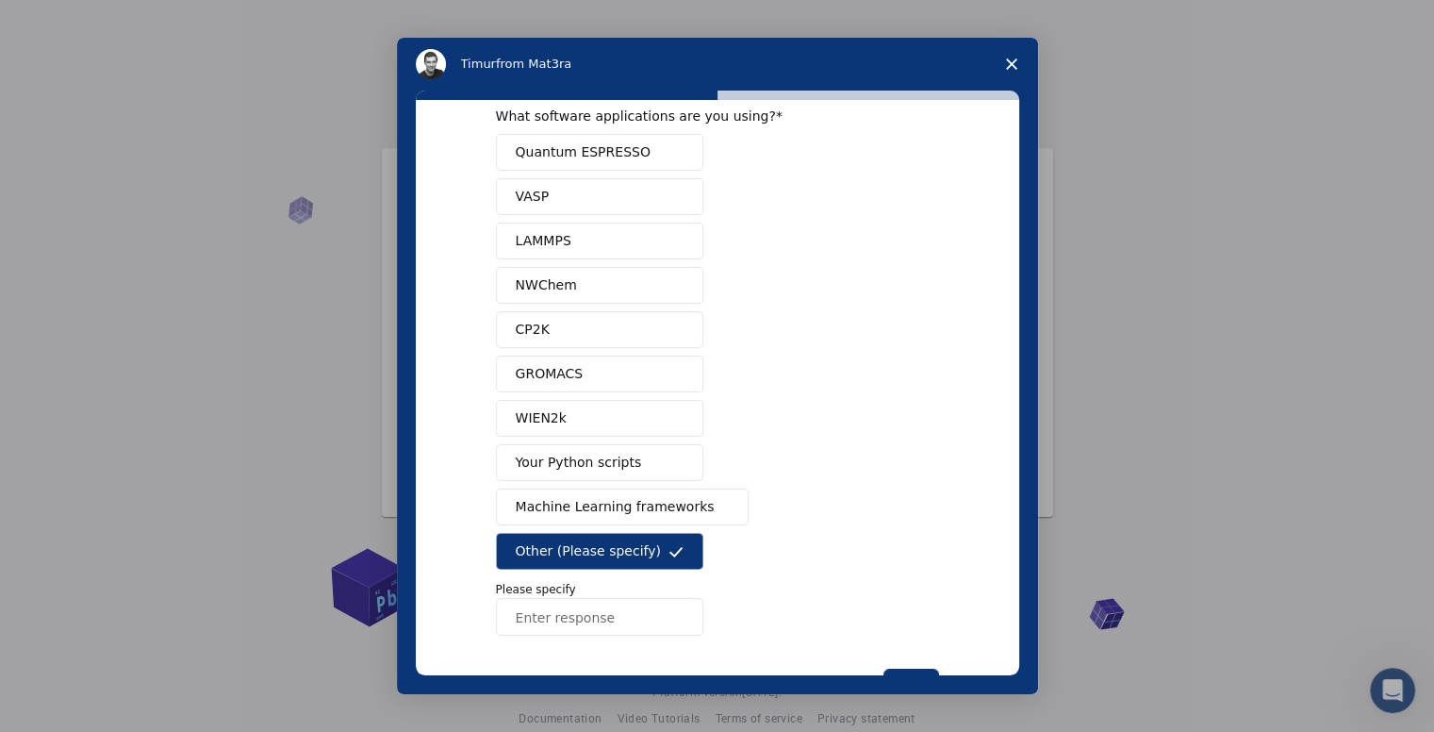
click at [588, 553] on span "Other (Please specify)" at bounding box center [588, 551] width 145 height 20
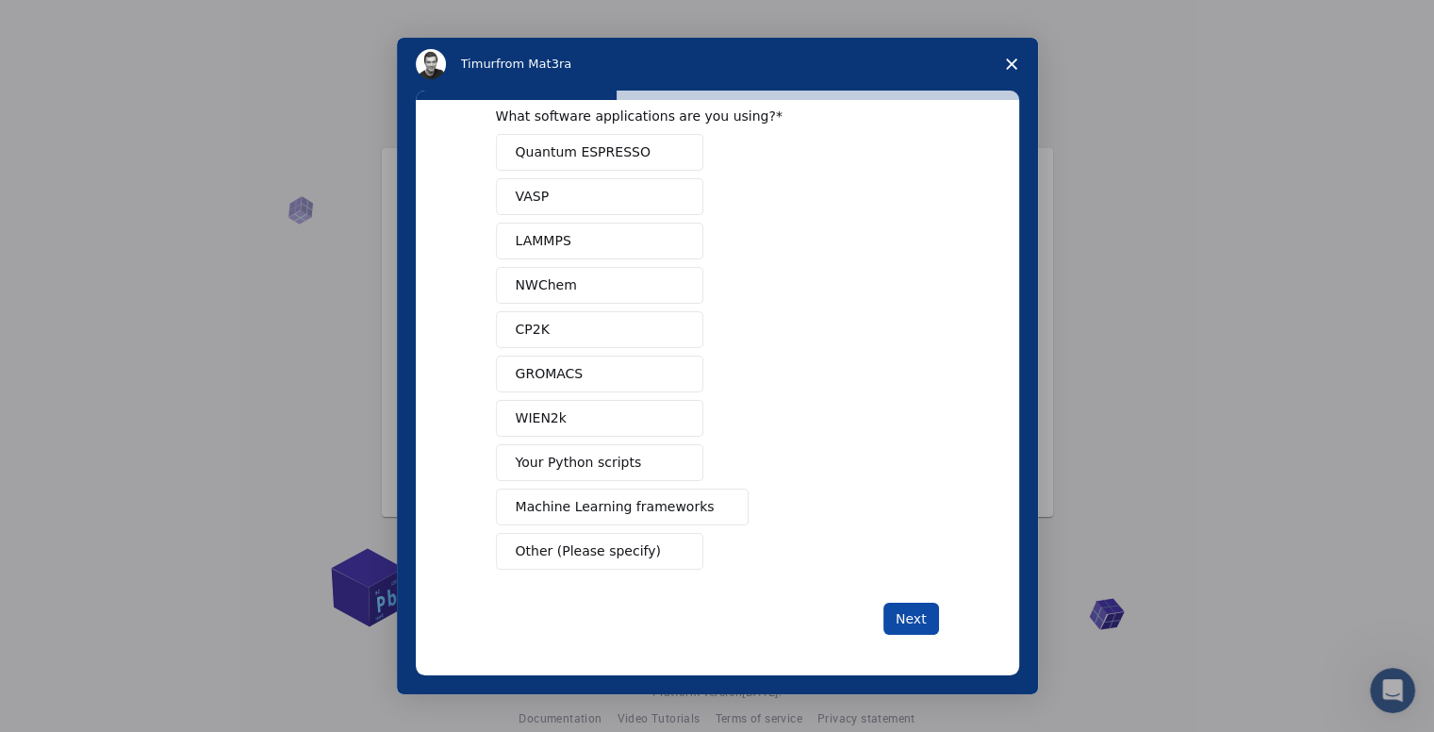
click at [909, 622] on button "Next" at bounding box center [911, 618] width 56 height 32
click at [578, 487] on div "Quantum ESPRESSO VASP LAMMPS NWChem CP2K GROMACS WIEN2k Your Python scripts Mac…" at bounding box center [717, 352] width 443 height 436
drag, startPoint x: 634, startPoint y: 450, endPoint x: 692, endPoint y: 503, distance: 78.8
click at [634, 450] on button "Your Python scripts" at bounding box center [599, 462] width 207 height 37
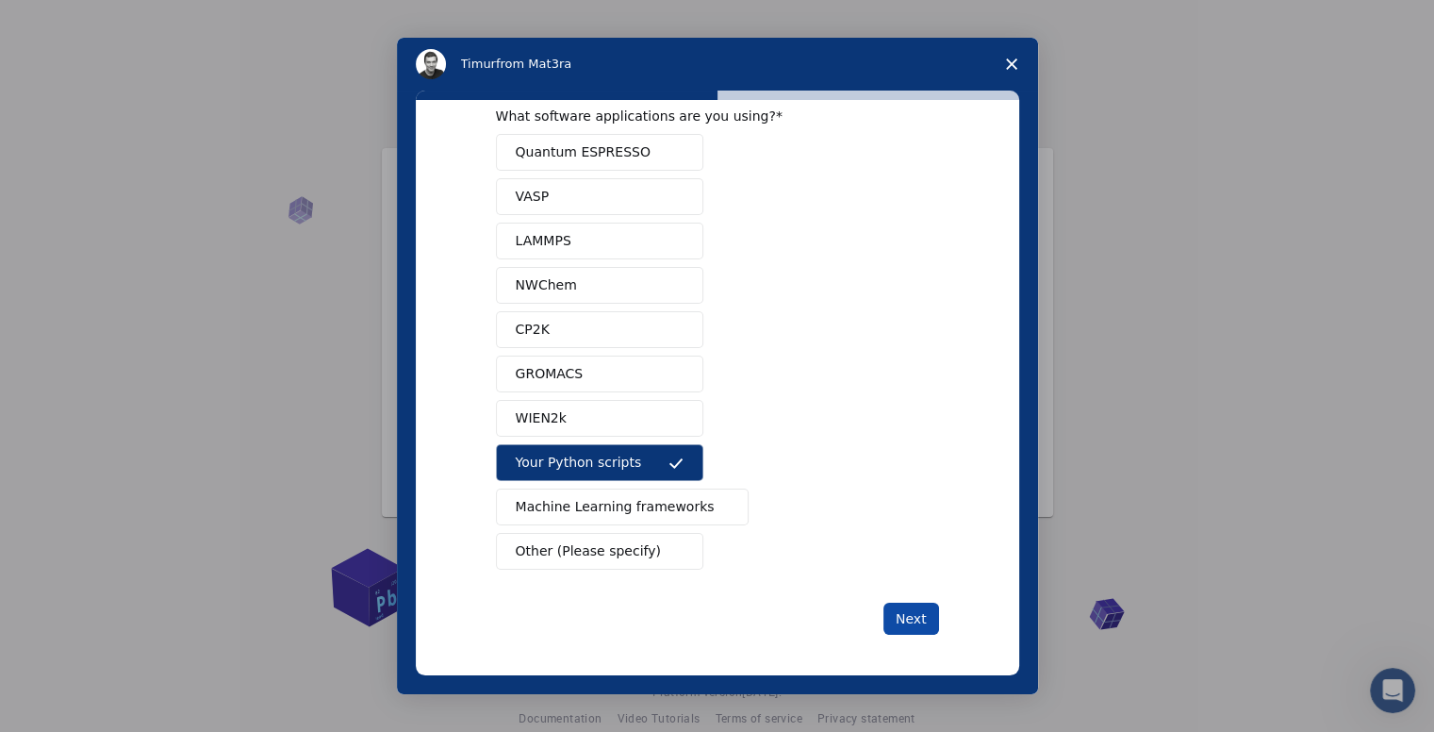
click at [894, 615] on button "Next" at bounding box center [911, 618] width 56 height 32
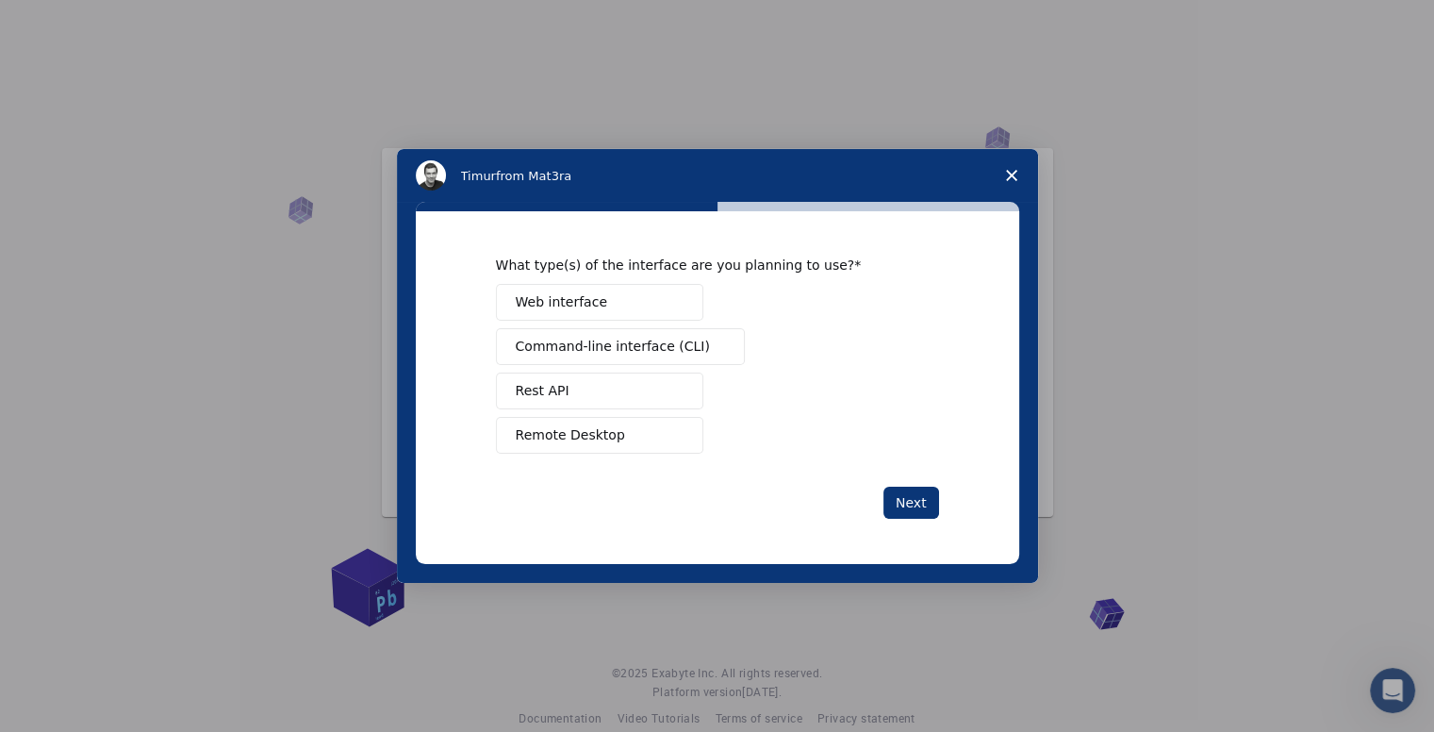
scroll to position [0, 0]
click at [547, 305] on span "Web interface" at bounding box center [561, 302] width 91 height 20
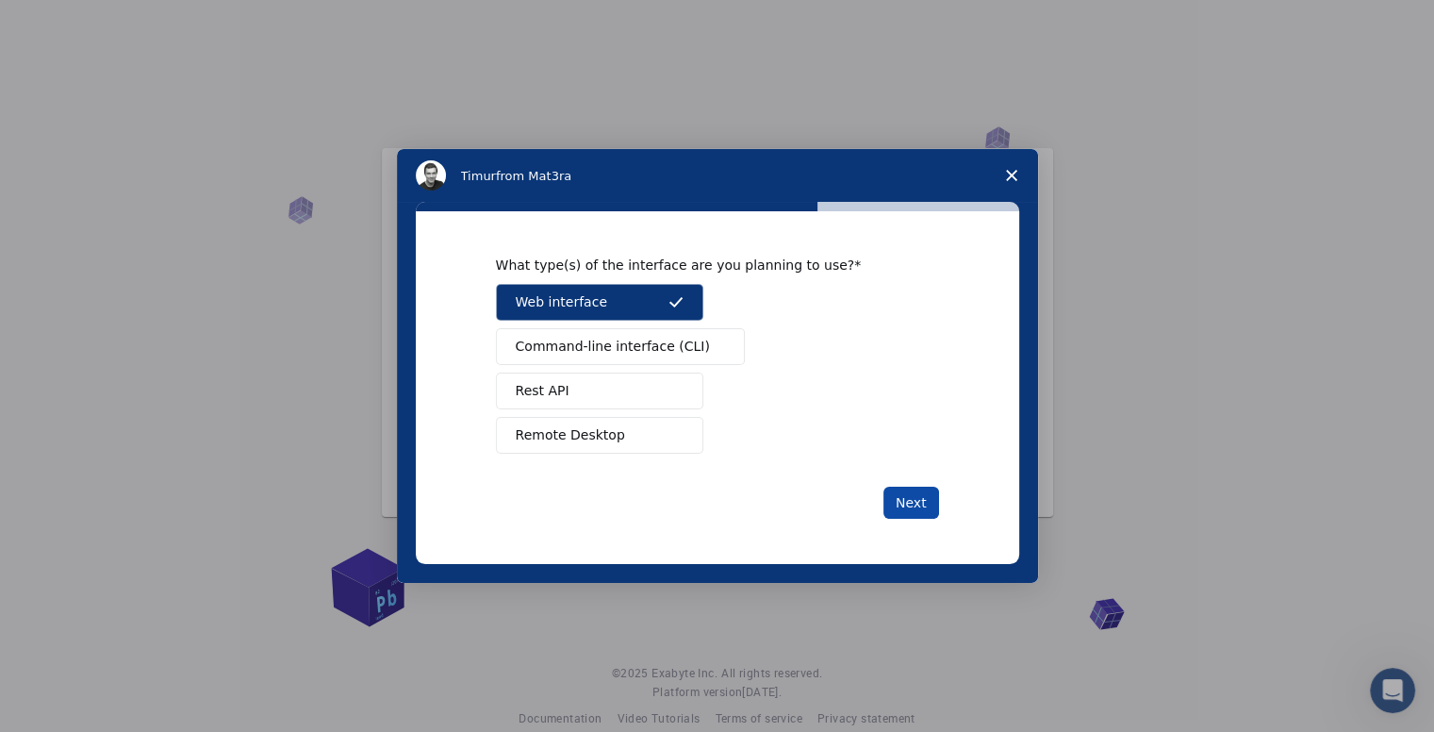
click at [899, 516] on button "Next" at bounding box center [911, 503] width 56 height 32
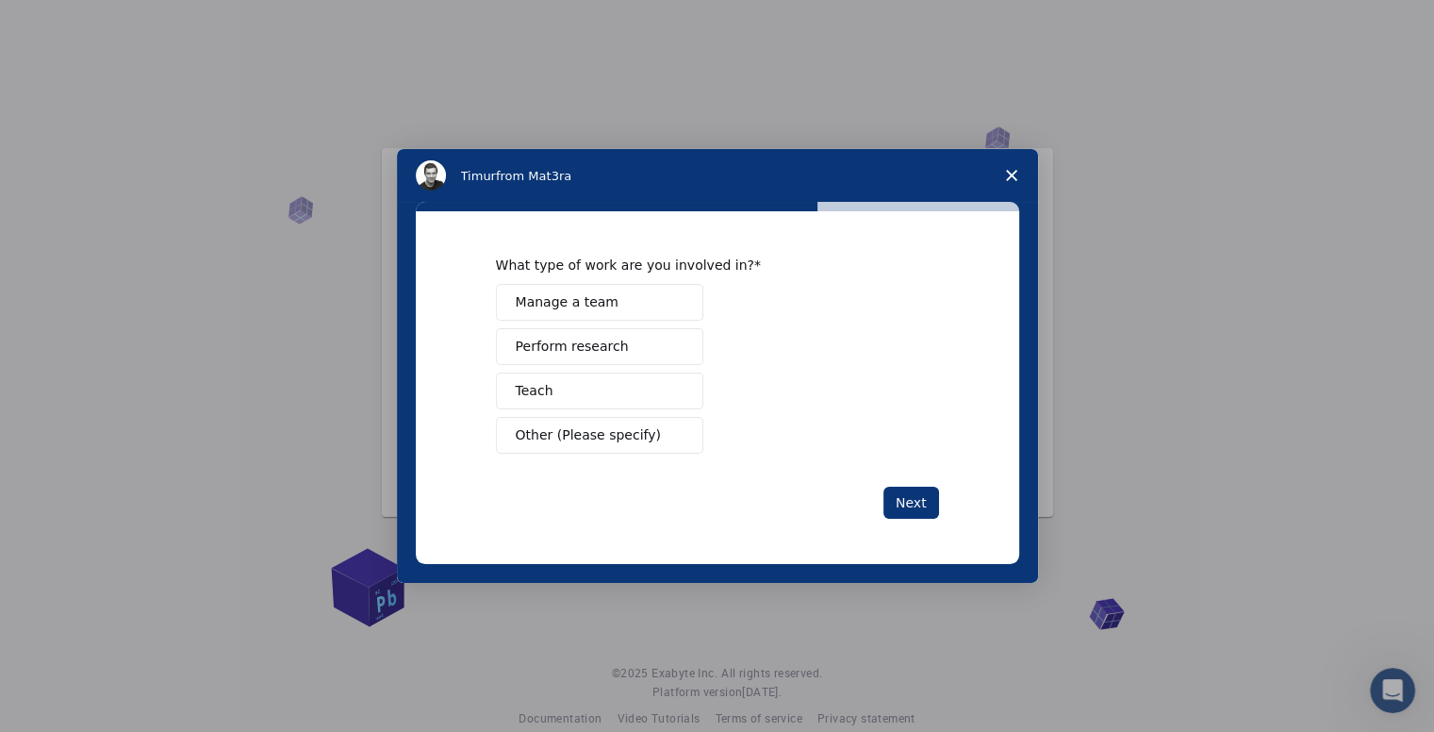
click at [596, 388] on button "Teach" at bounding box center [599, 390] width 207 height 37
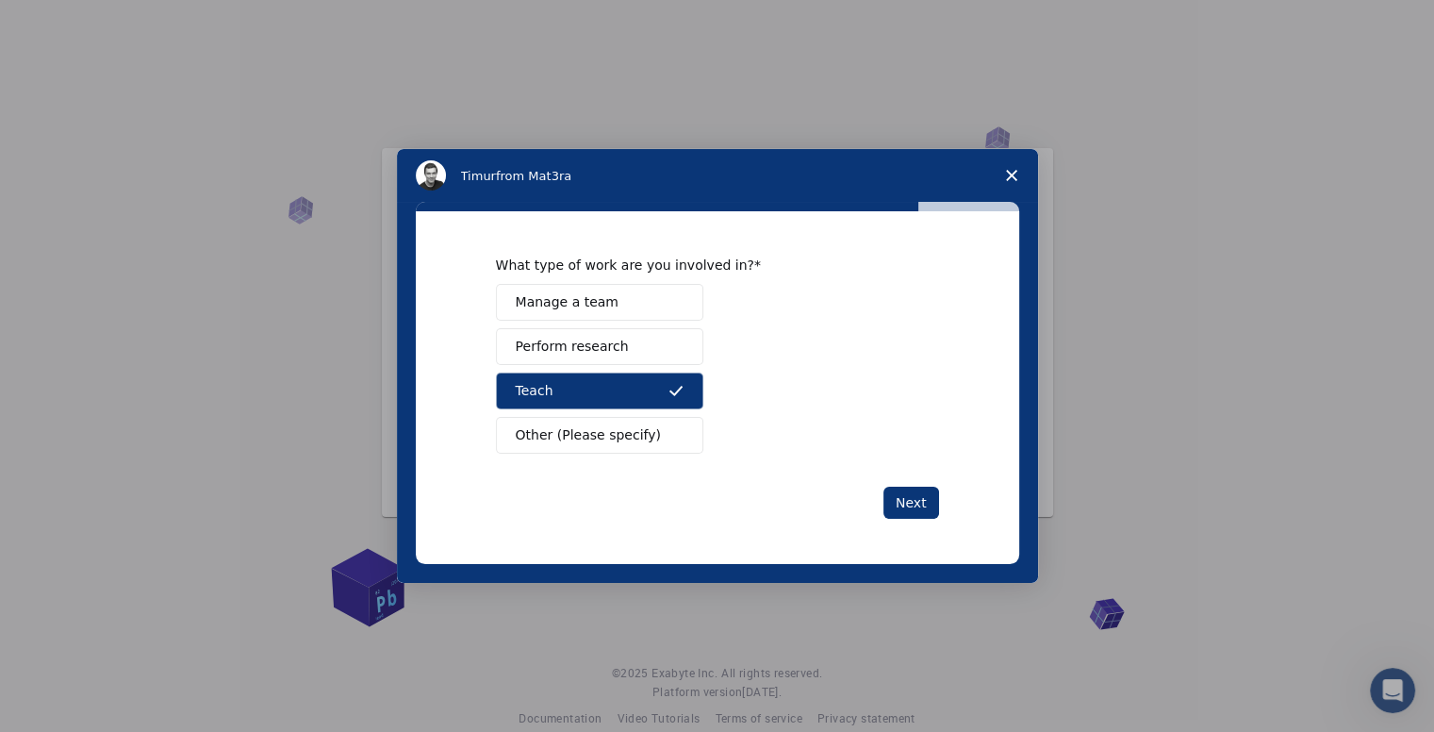
click at [581, 354] on span "Perform research" at bounding box center [572, 347] width 113 height 20
click at [585, 377] on button "Teach" at bounding box center [599, 390] width 207 height 37
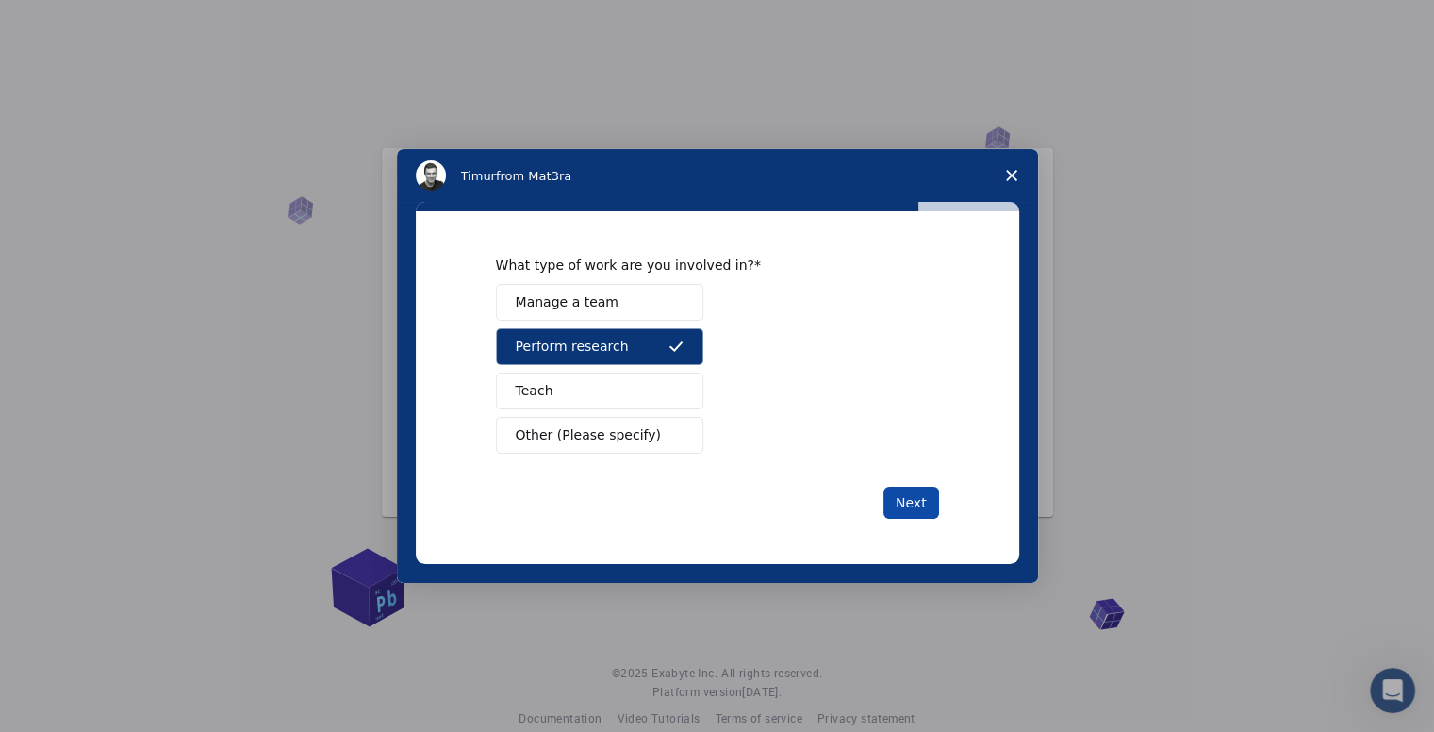
click at [915, 503] on button "Next" at bounding box center [911, 503] width 56 height 32
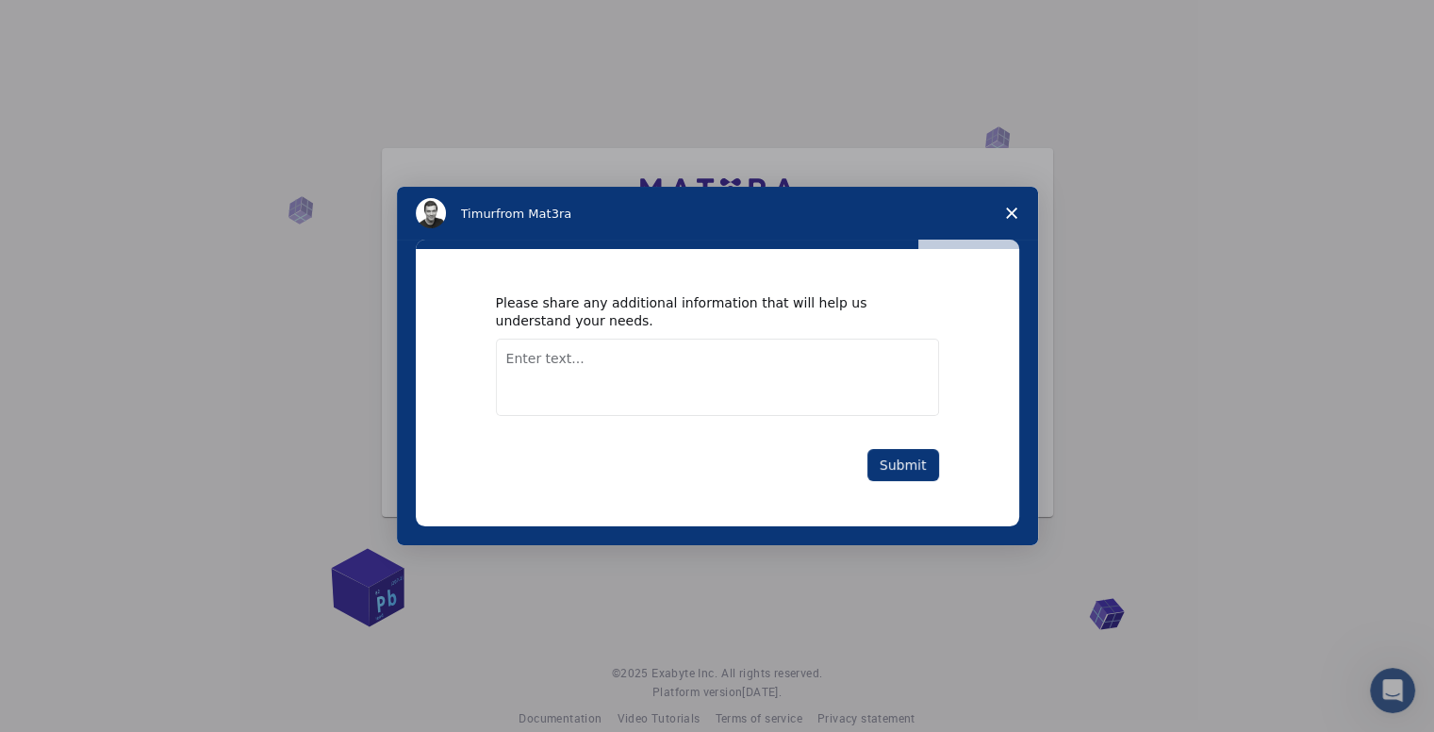
click at [618, 364] on textarea "Enter text..." at bounding box center [717, 376] width 443 height 77
type textarea "nothing"
click at [905, 450] on button "Submit" at bounding box center [903, 465] width 72 height 32
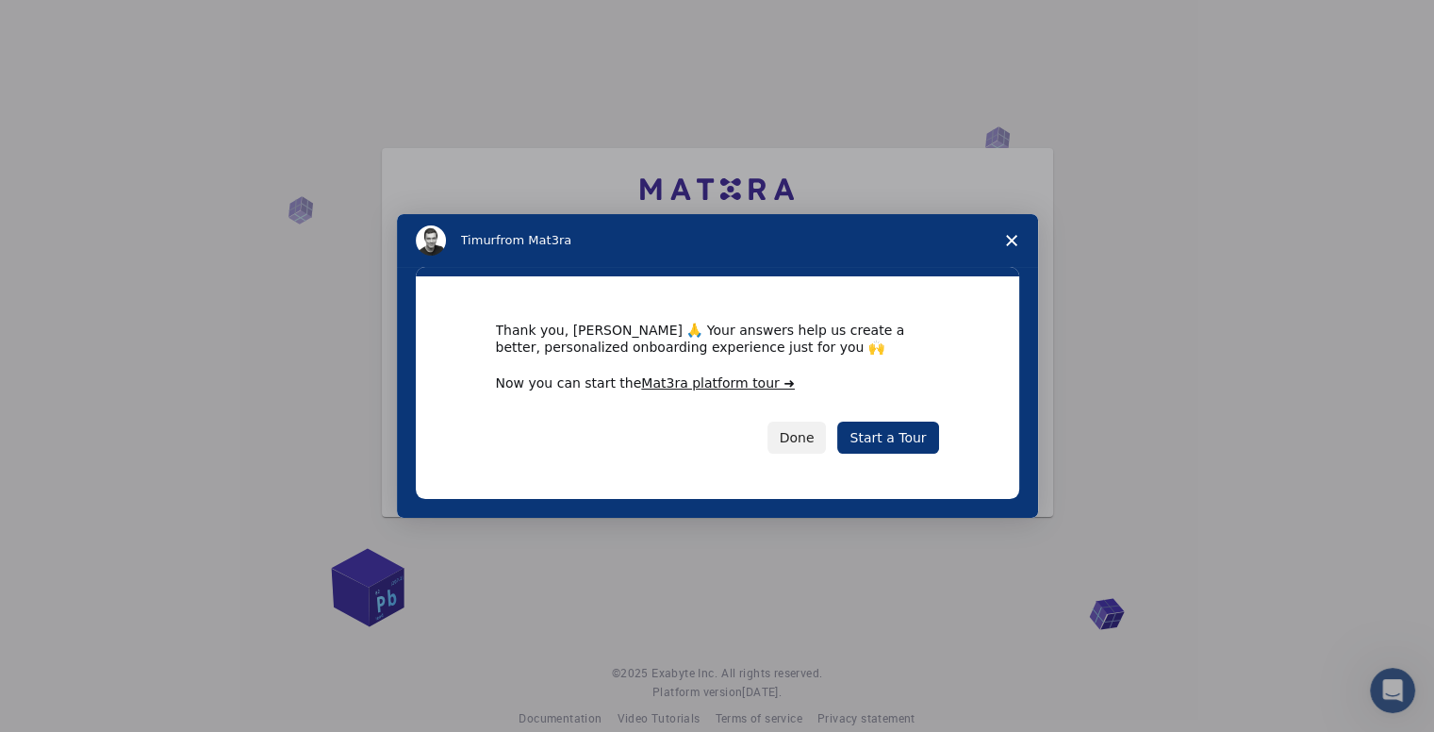
click at [889, 421] on div "Done Start a Tour" at bounding box center [717, 437] width 443 height 32
click at [900, 436] on link "Start a Tour" at bounding box center [887, 437] width 101 height 32
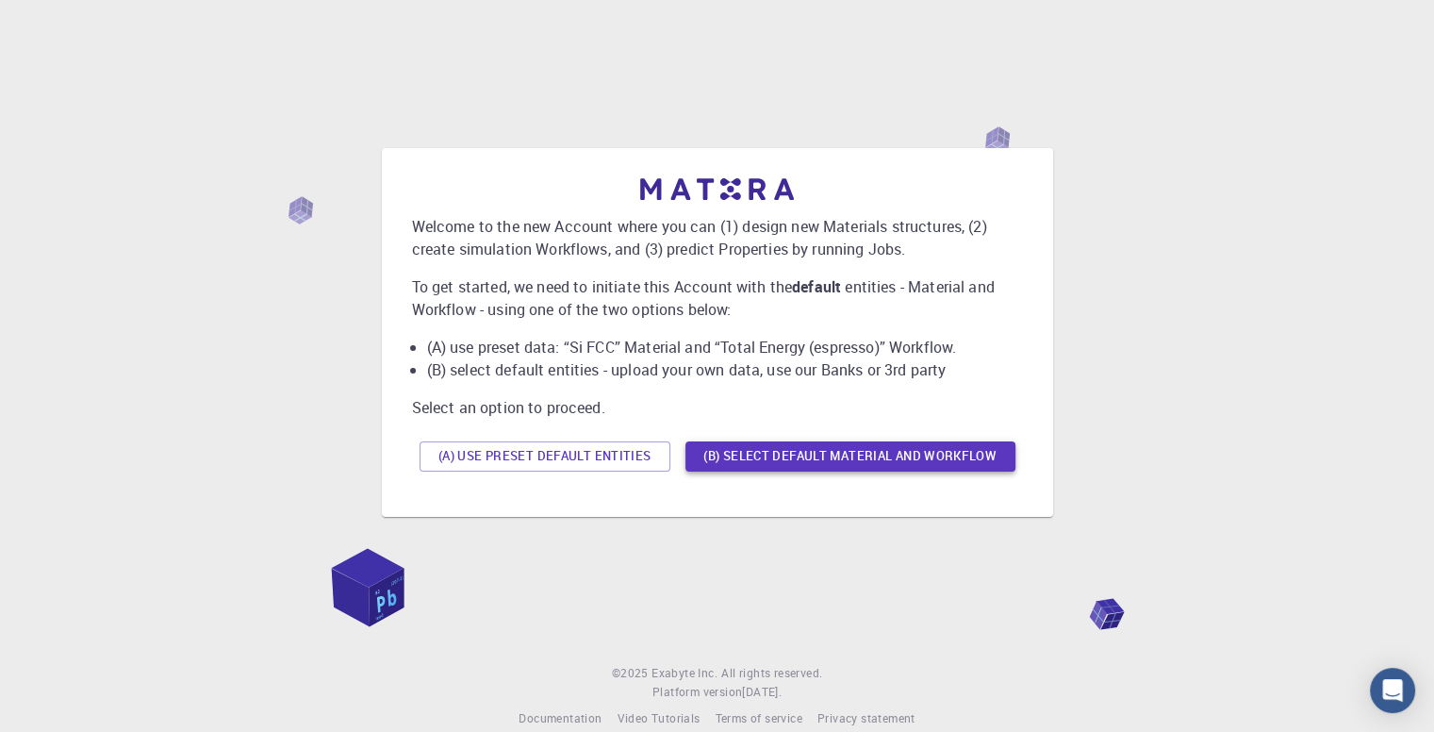
click at [871, 466] on button "(B) Select default material and workflow" at bounding box center [850, 456] width 330 height 30
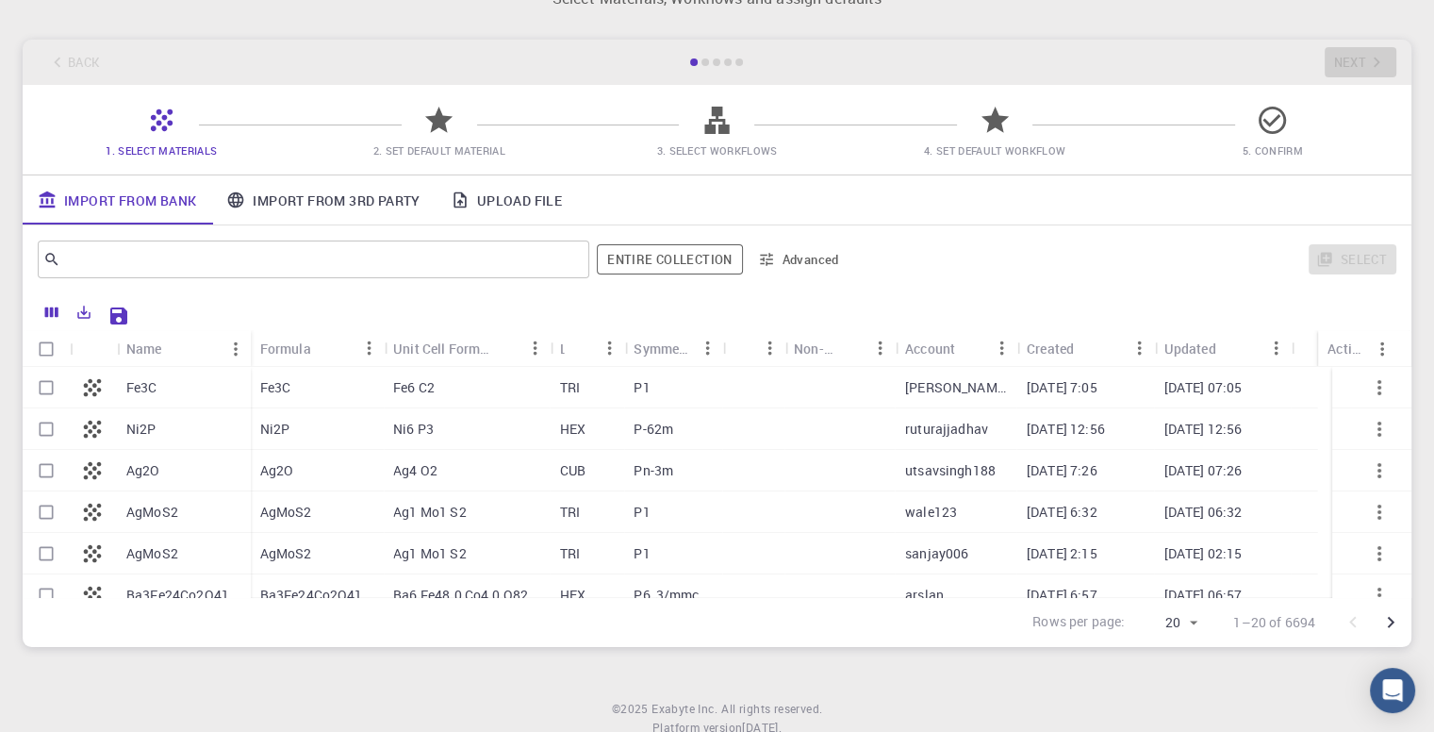
scroll to position [124, 0]
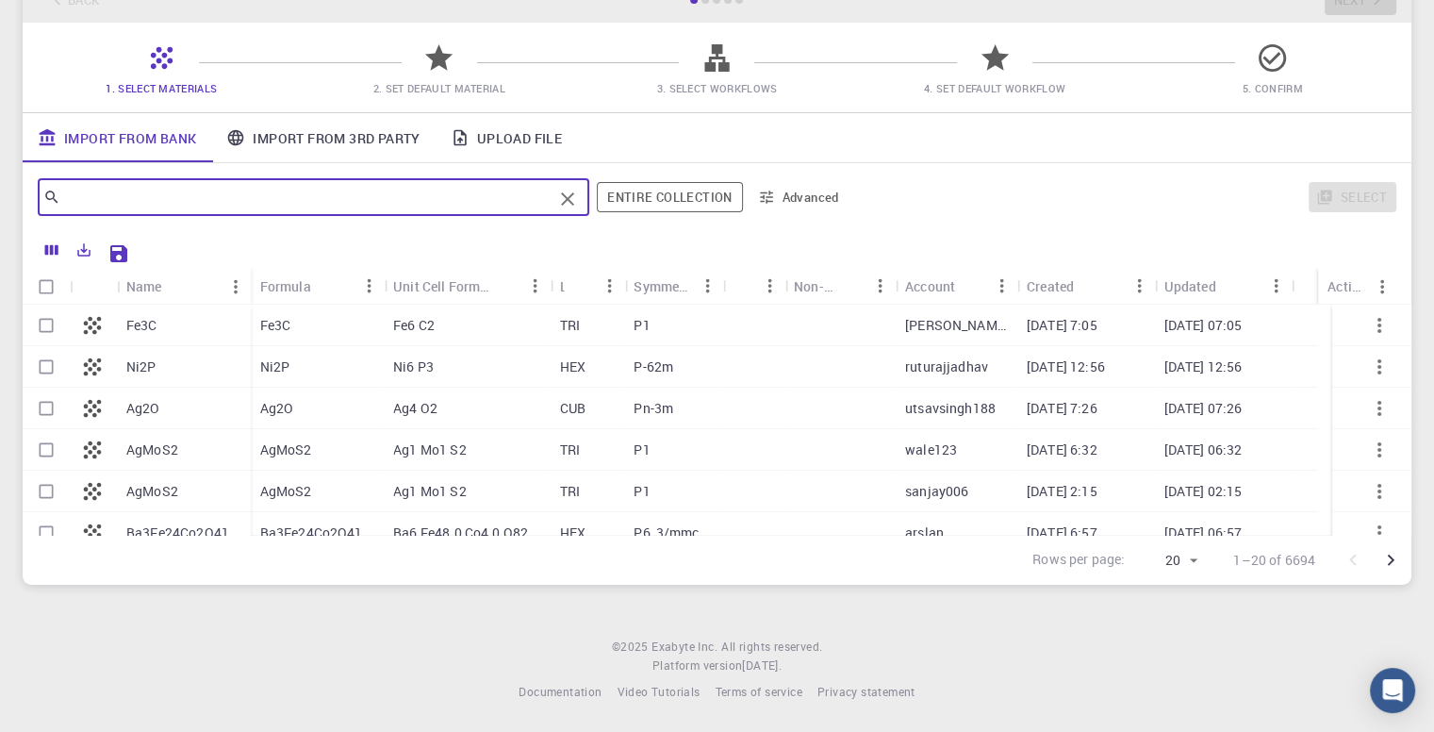
click at [179, 200] on input "text" at bounding box center [306, 197] width 492 height 26
type input "metal organic frameworks"
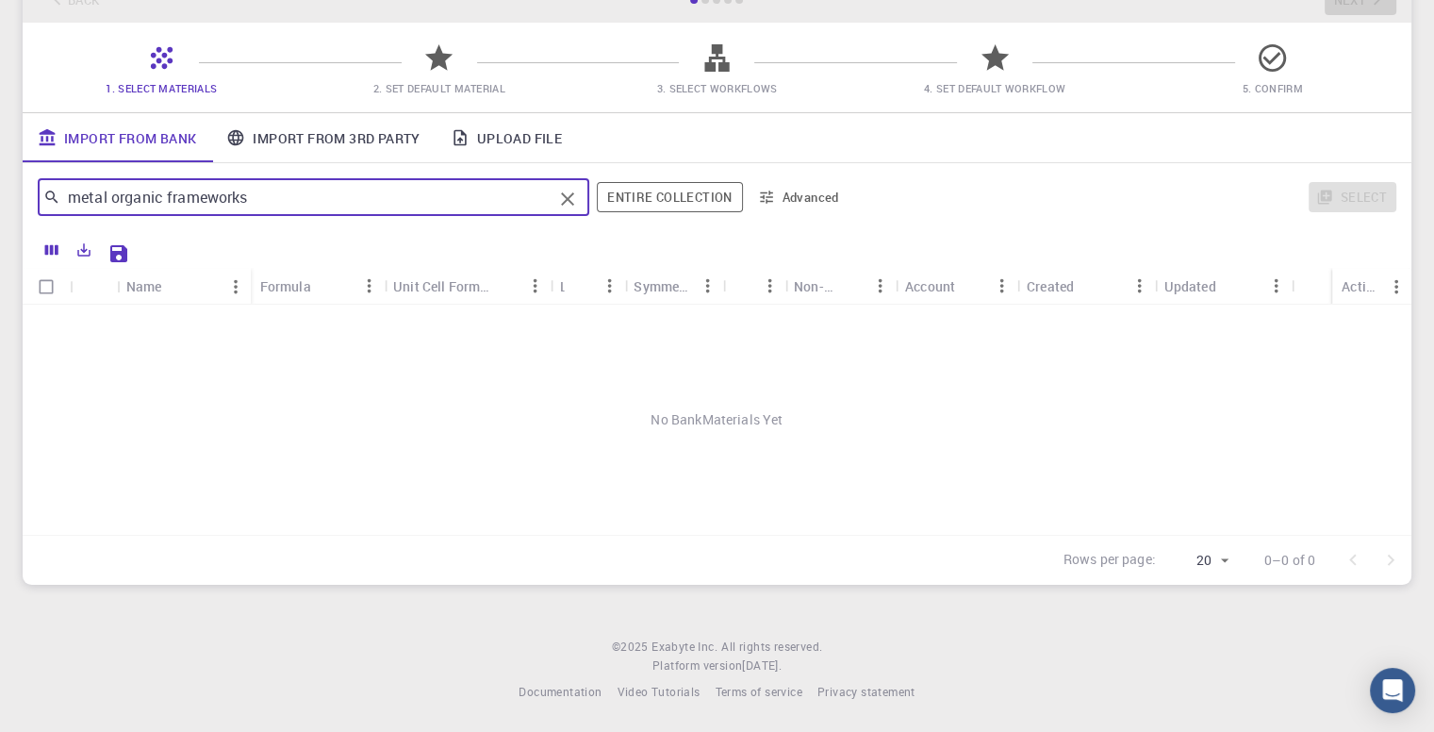
click at [56, 289] on input "Select all rows" at bounding box center [46, 287] width 36 height 36
checkbox input "false"
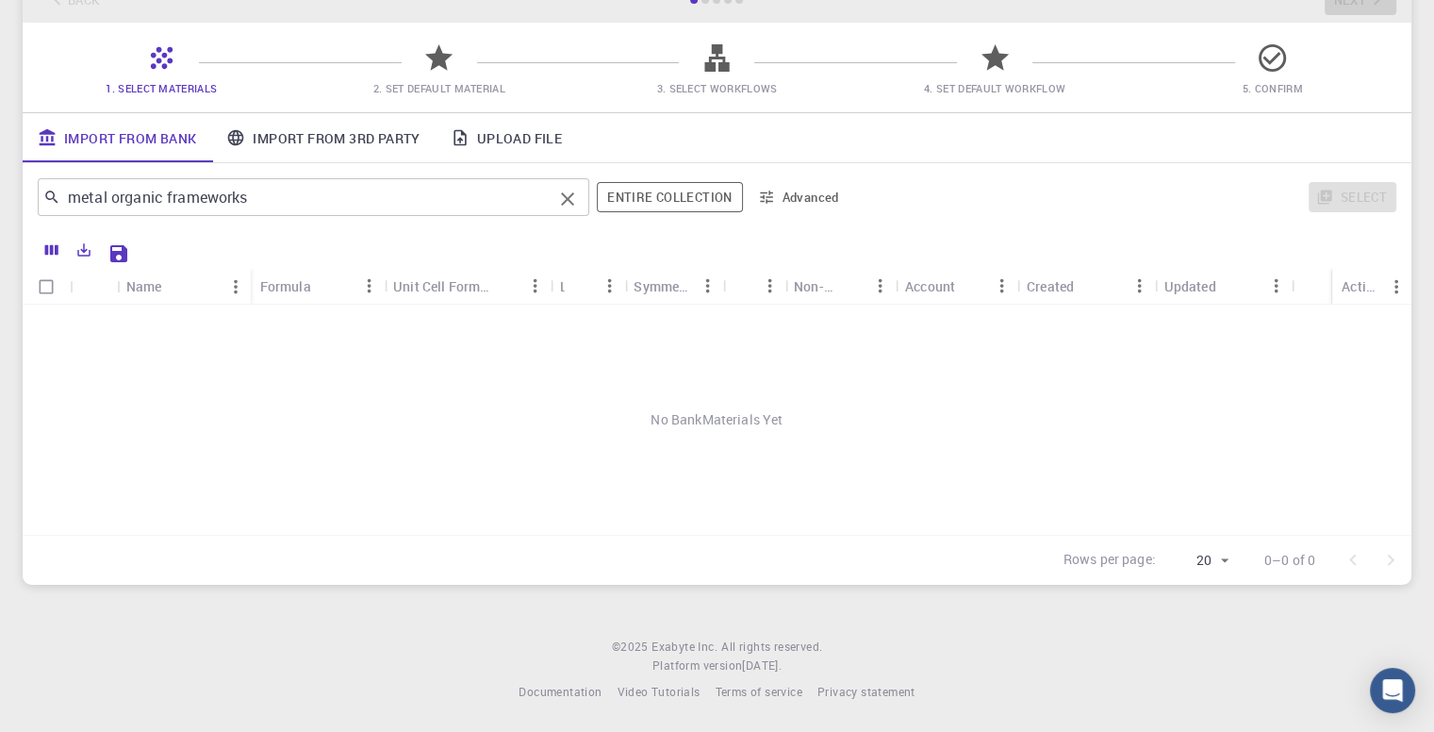
click at [568, 206] on icon "Clear" at bounding box center [567, 199] width 23 height 23
